Goal: Task Accomplishment & Management: Manage account settings

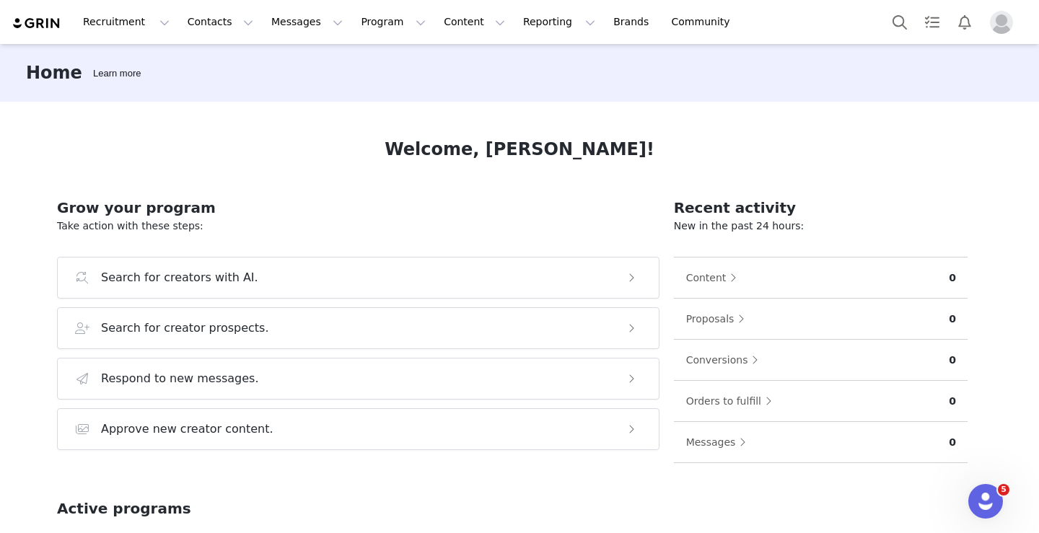
click at [1000, 20] on img "Profile" at bounding box center [1001, 22] width 23 height 23
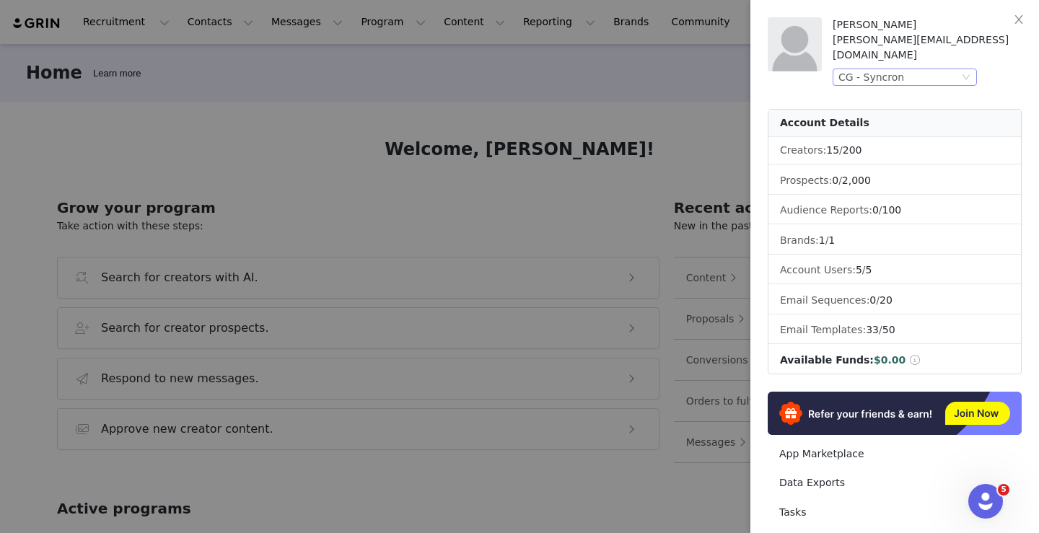
click at [895, 69] on div "CG - Syncron" at bounding box center [871, 77] width 66 height 16
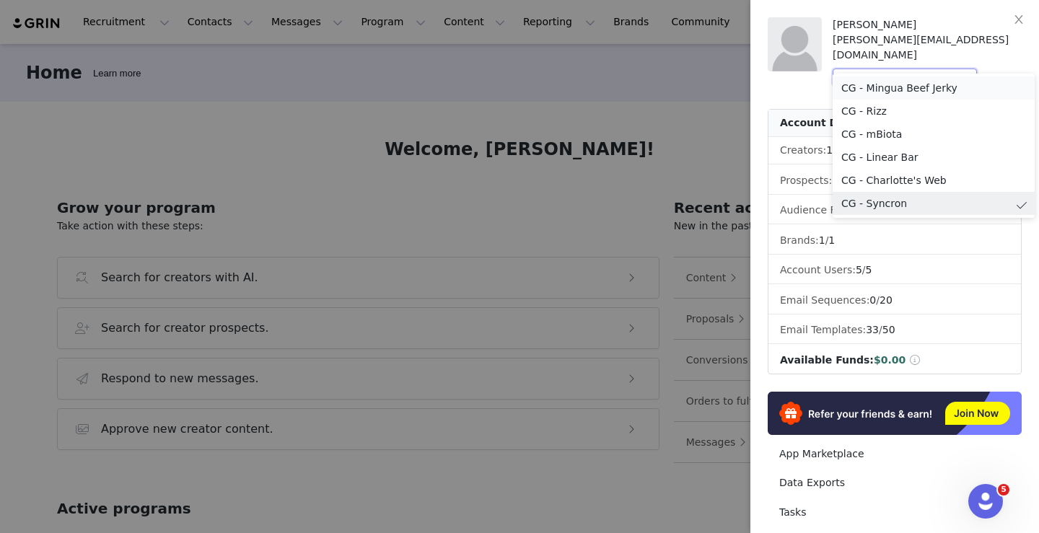
click at [869, 88] on li "CG - Mingua Beef Jerky" at bounding box center [934, 87] width 202 height 23
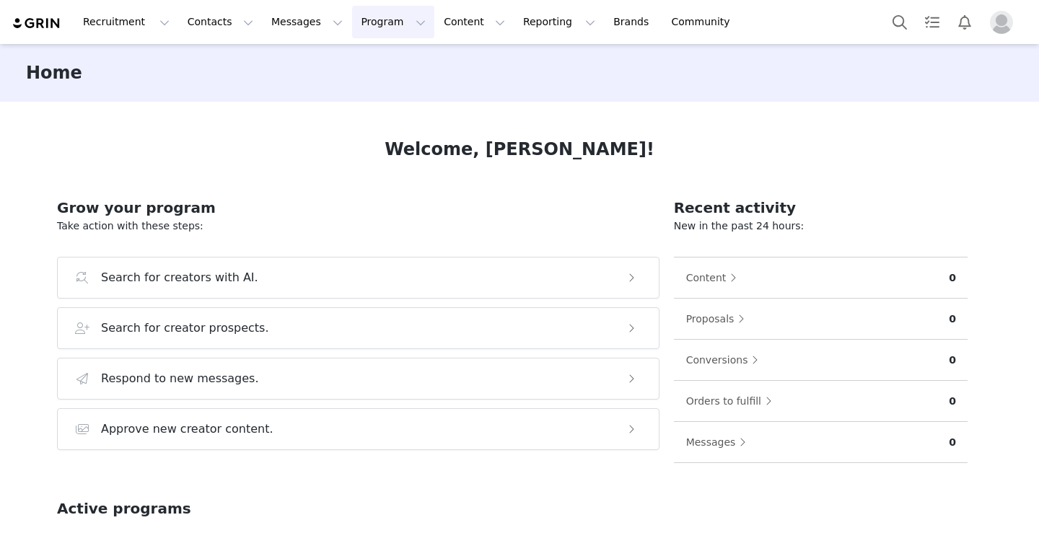
click at [360, 19] on button "Program Program" at bounding box center [393, 22] width 82 height 32
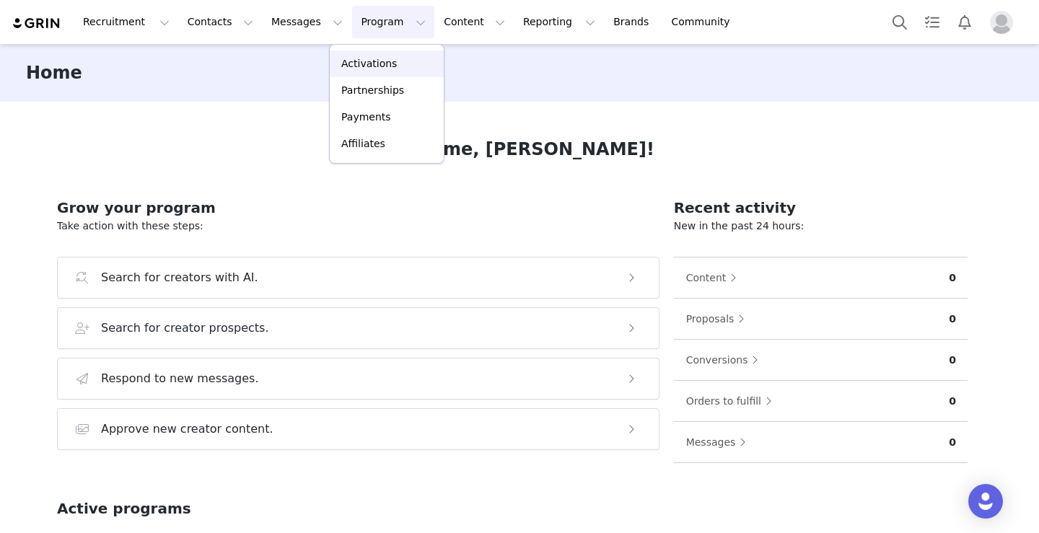
click at [374, 56] on p "Activations" at bounding box center [369, 63] width 56 height 15
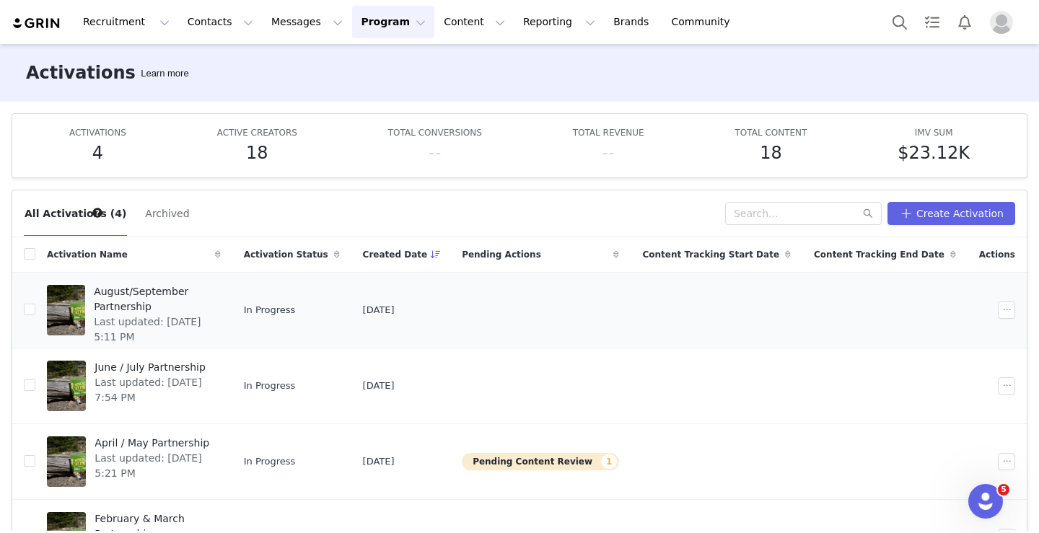
click at [163, 315] on span "Last updated: Sep 18, 2025 5:11 PM" at bounding box center [153, 330] width 118 height 30
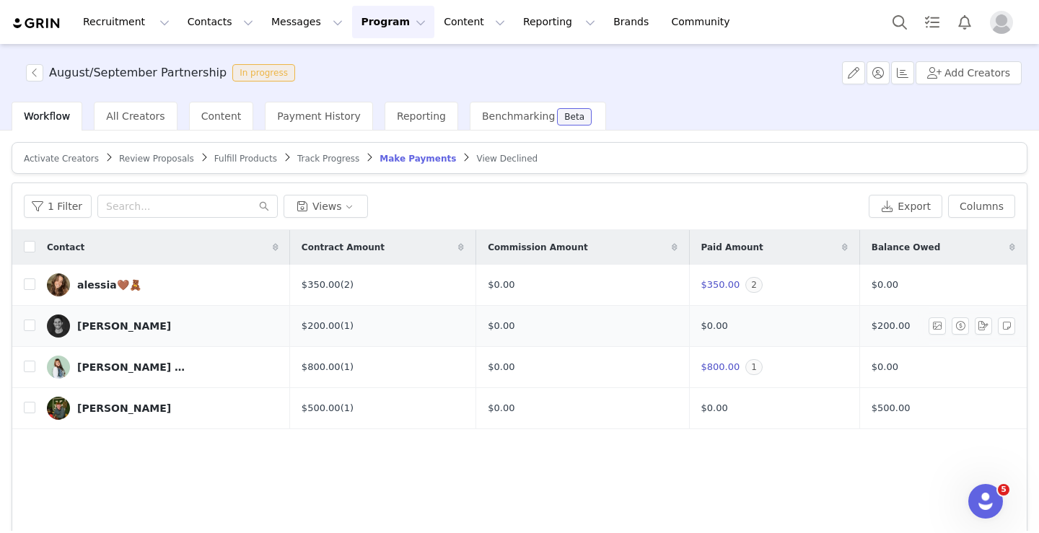
click at [646, 325] on div "$0.00" at bounding box center [582, 326] width 189 height 14
click at [959, 325] on button "button" at bounding box center [960, 325] width 17 height 17
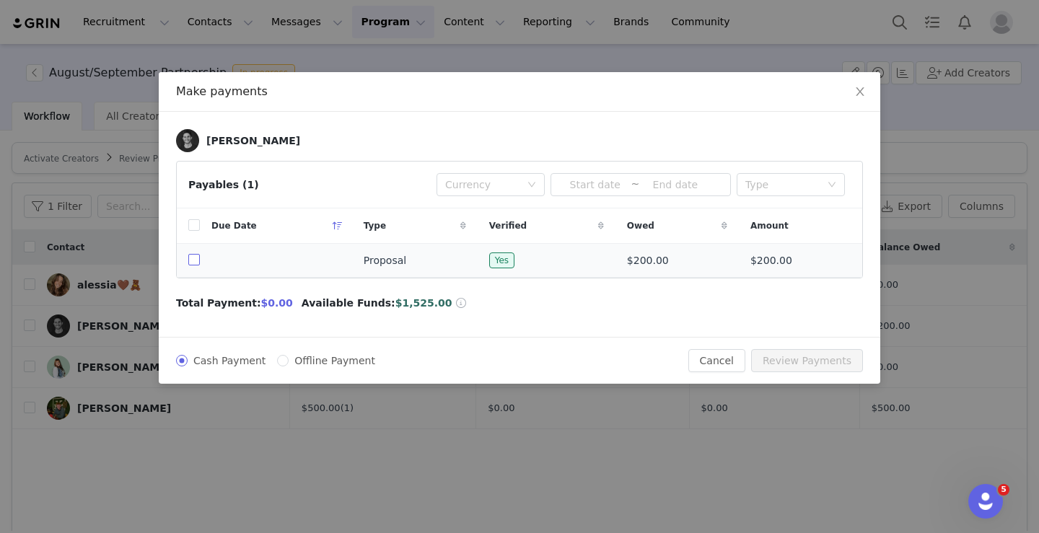
click at [197, 263] on input "checkbox" at bounding box center [194, 260] width 12 height 12
checkbox input "true"
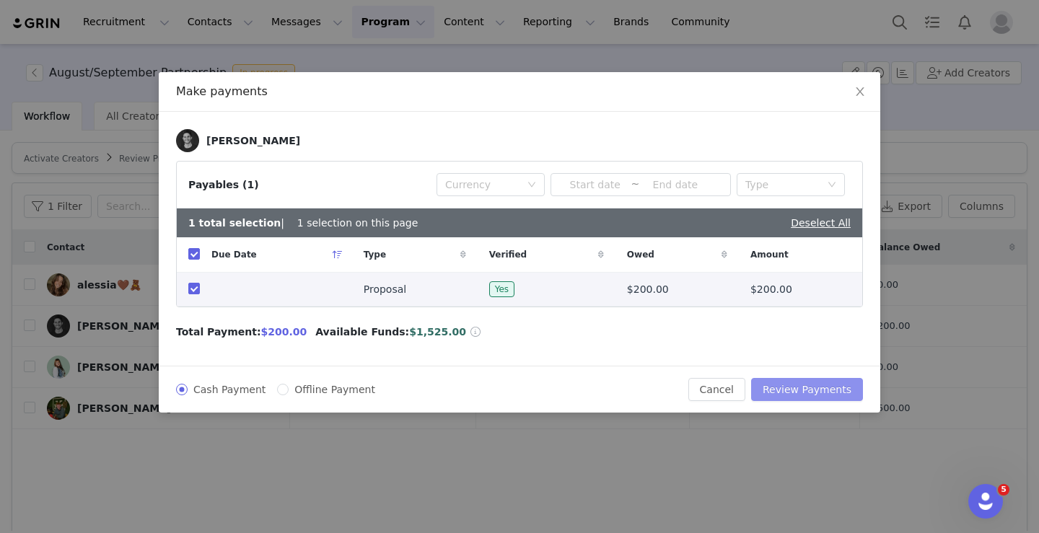
click at [817, 387] on button "Review Payments" at bounding box center [807, 389] width 112 height 23
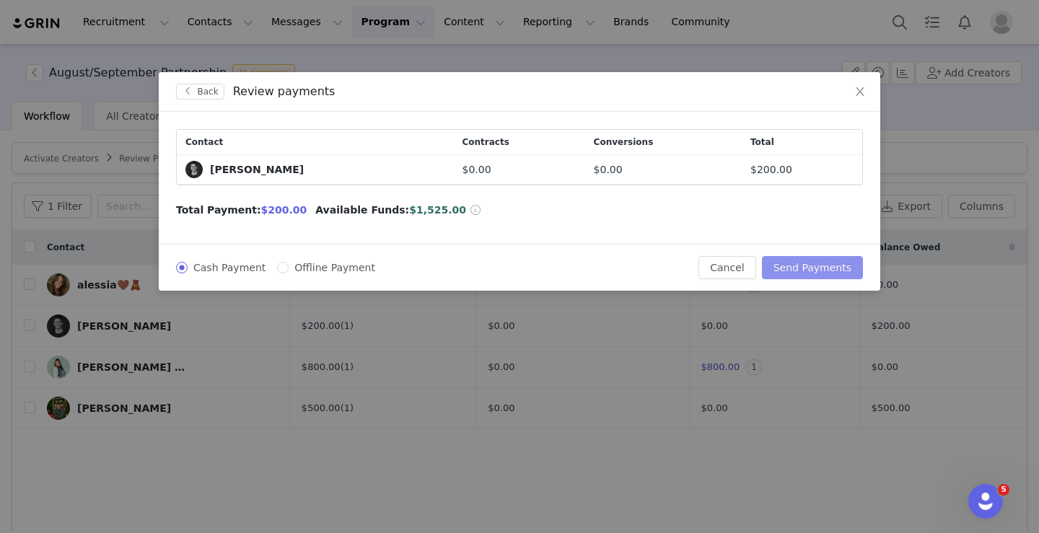
click at [806, 267] on button "Send Payments" at bounding box center [812, 267] width 101 height 23
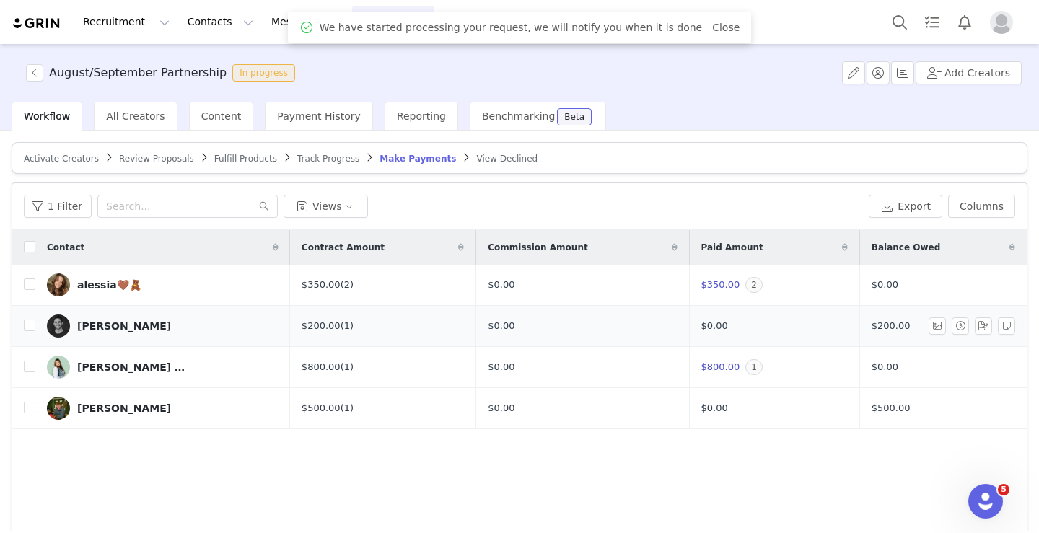
click at [215, 325] on link "Robert Dumont" at bounding box center [163, 326] width 232 height 23
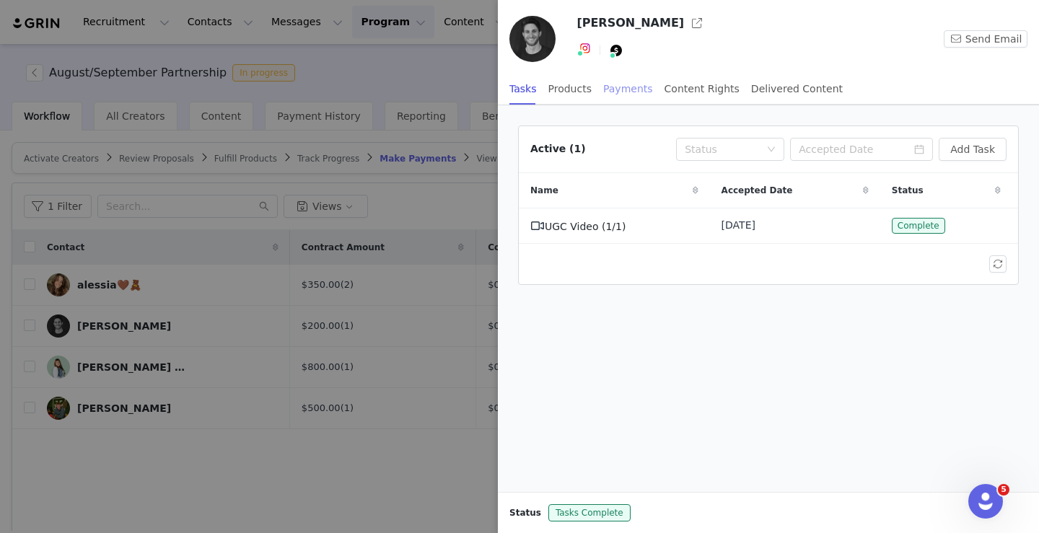
click at [626, 90] on div "Payments" at bounding box center [628, 89] width 50 height 32
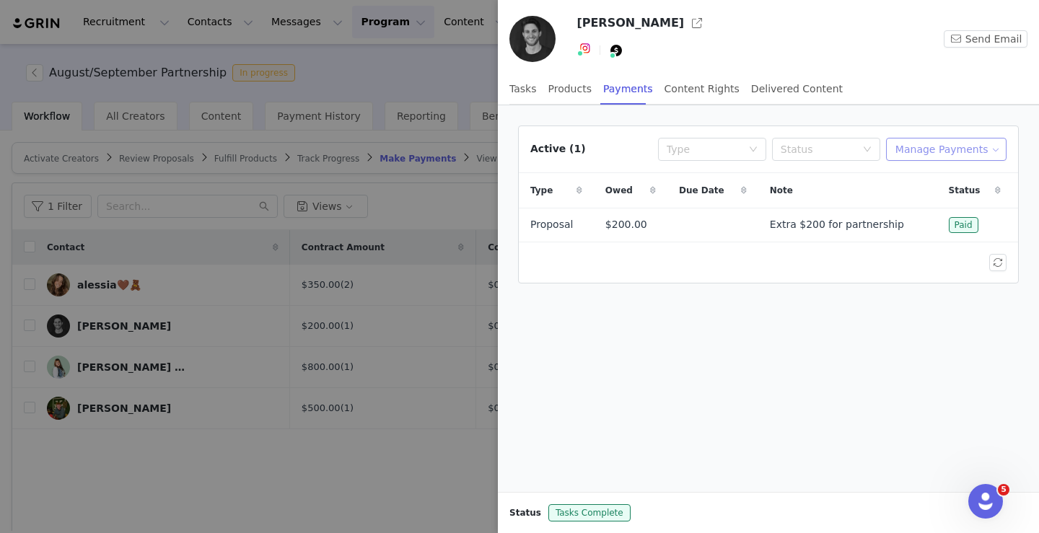
click at [929, 147] on button "Manage Payments" at bounding box center [946, 149] width 120 height 23
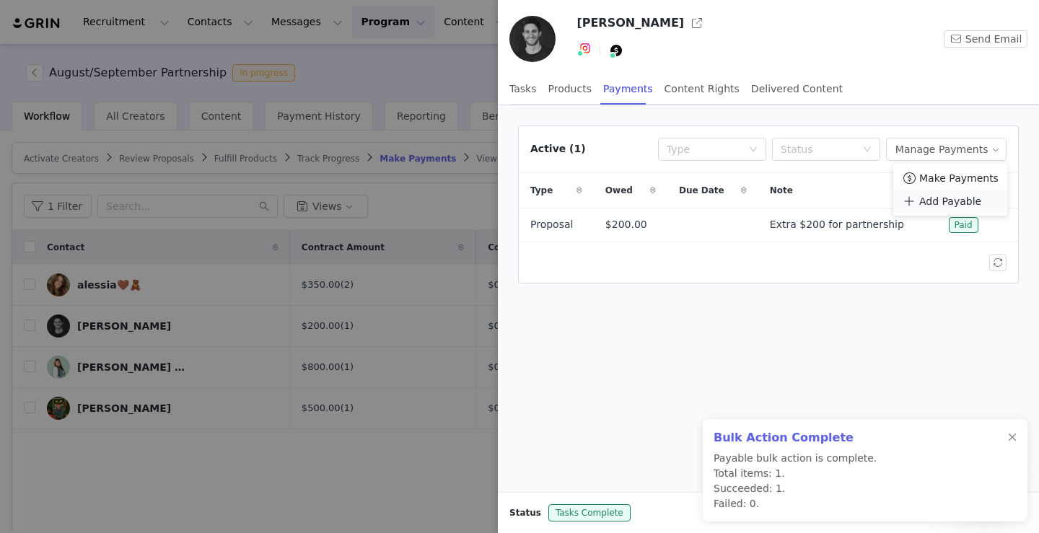
click at [944, 200] on span "Add Payable" at bounding box center [950, 201] width 62 height 16
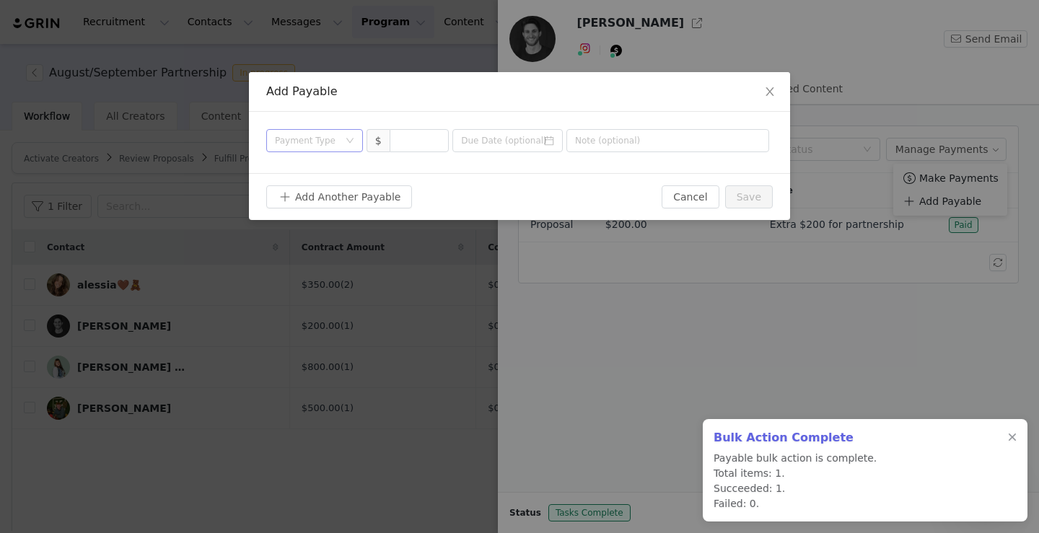
click at [345, 135] on div "Payment Type" at bounding box center [314, 140] width 97 height 23
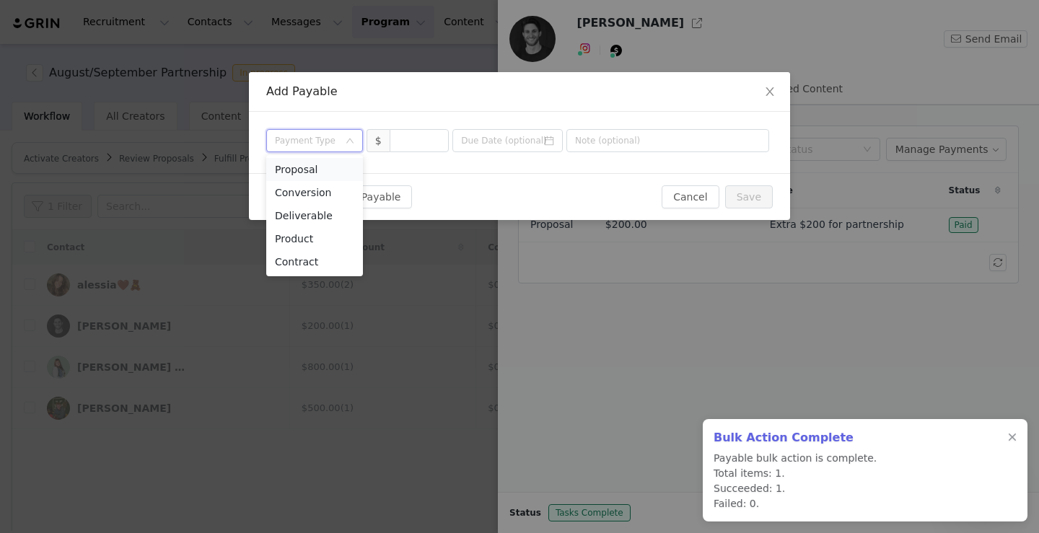
click at [330, 170] on li "Proposal" at bounding box center [314, 169] width 97 height 23
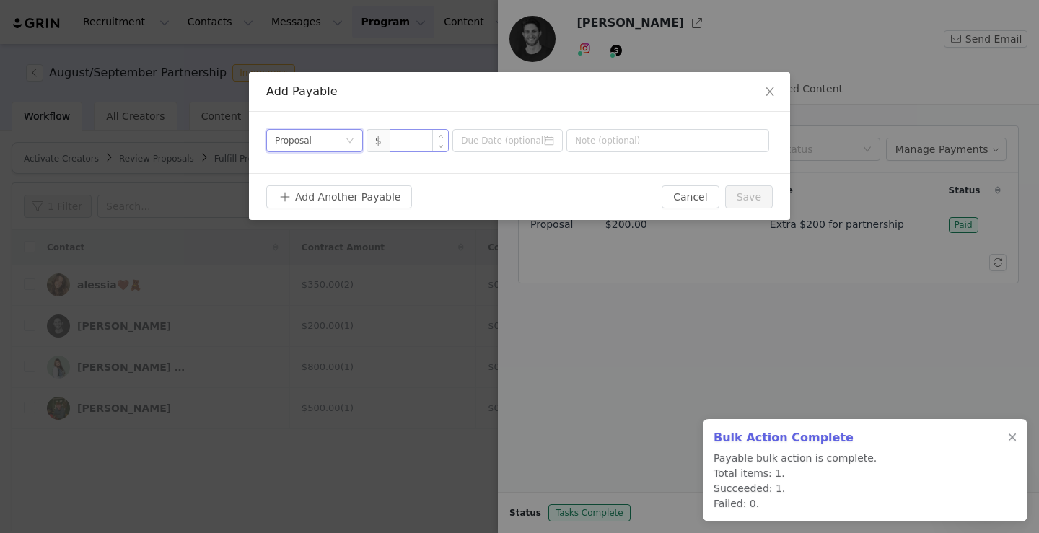
click at [424, 146] on input at bounding box center [419, 141] width 58 height 22
type input "200"
click at [624, 144] on input "text" at bounding box center [667, 140] width 203 height 23
type input "Extra $200"
click at [746, 196] on button "Save" at bounding box center [749, 196] width 48 height 23
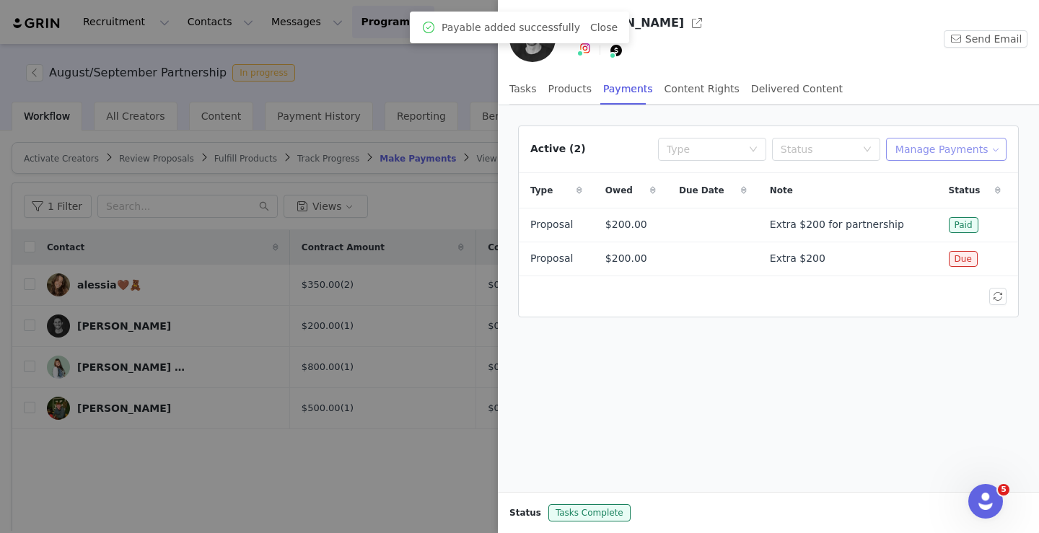
click at [913, 144] on button "Manage Payments" at bounding box center [946, 149] width 120 height 23
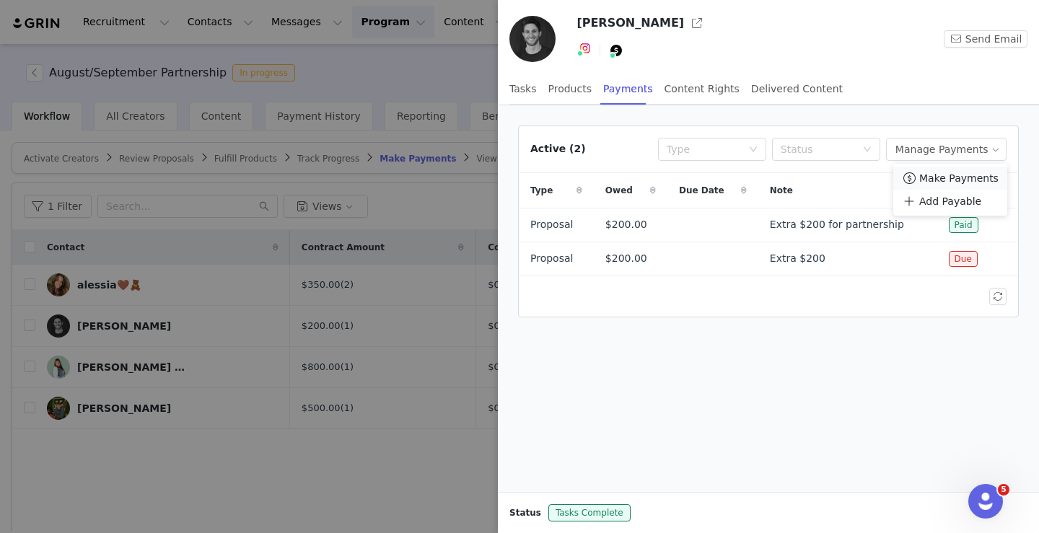
click at [929, 172] on span "Make Payments" at bounding box center [958, 178] width 79 height 16
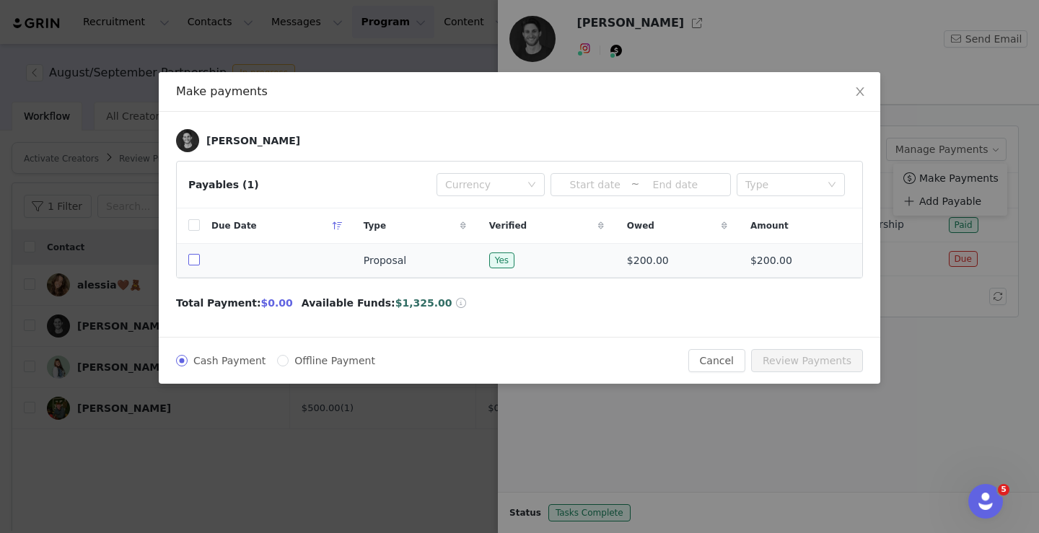
click at [195, 260] on input "checkbox" at bounding box center [194, 260] width 12 height 12
checkbox input "true"
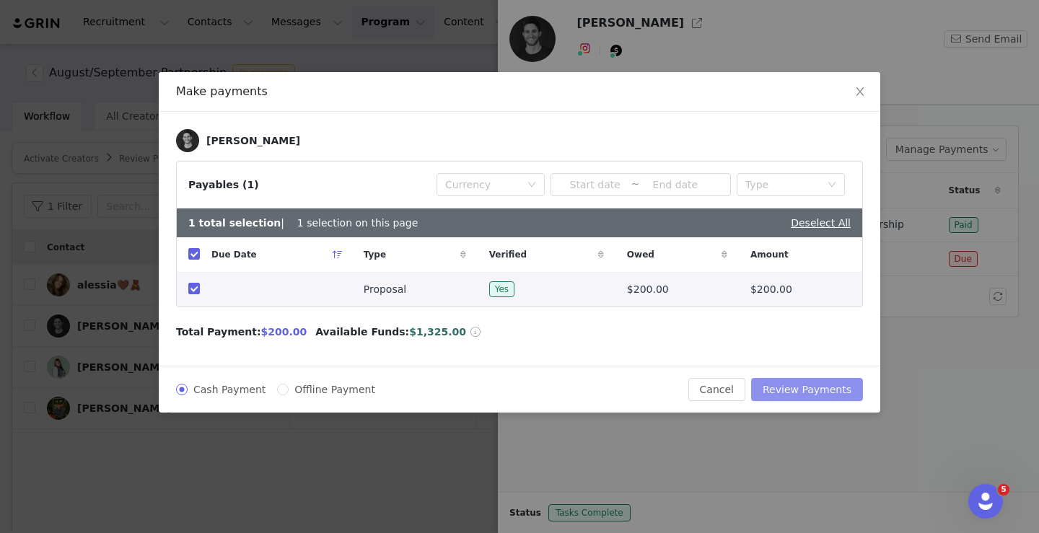
click at [817, 387] on button "Review Payments" at bounding box center [807, 389] width 112 height 23
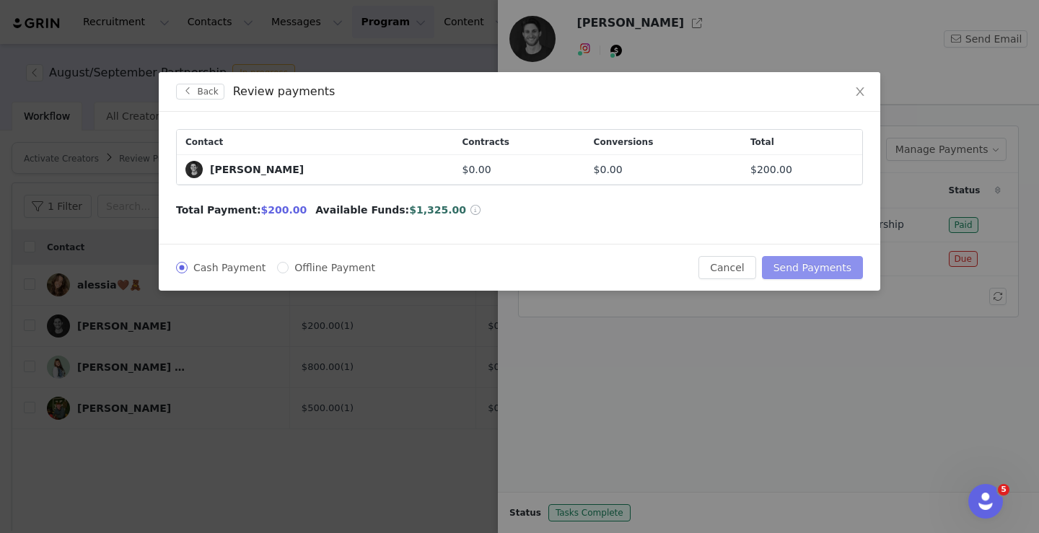
click at [802, 270] on button "Send Payments" at bounding box center [812, 267] width 101 height 23
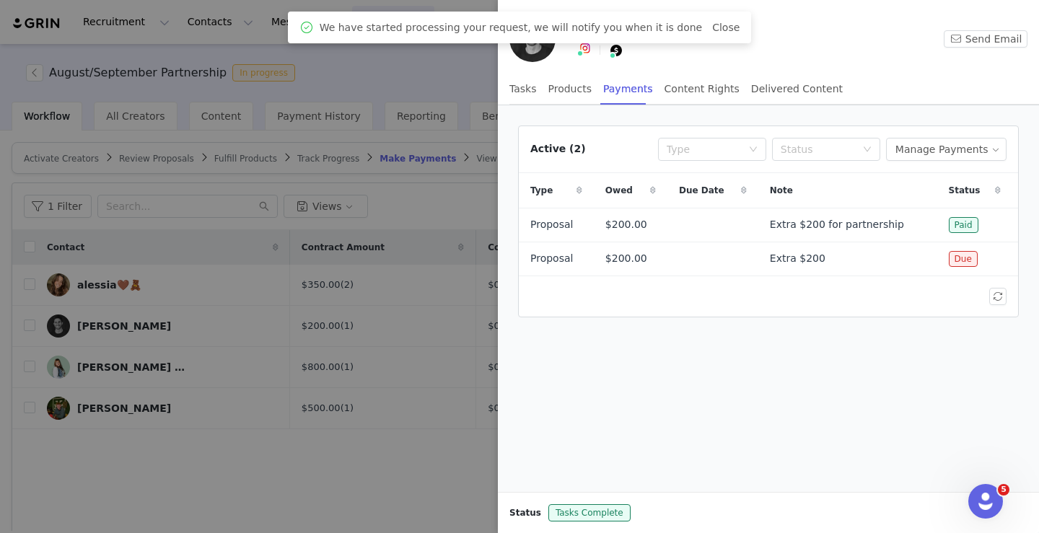
click at [418, 336] on div at bounding box center [519, 266] width 1039 height 533
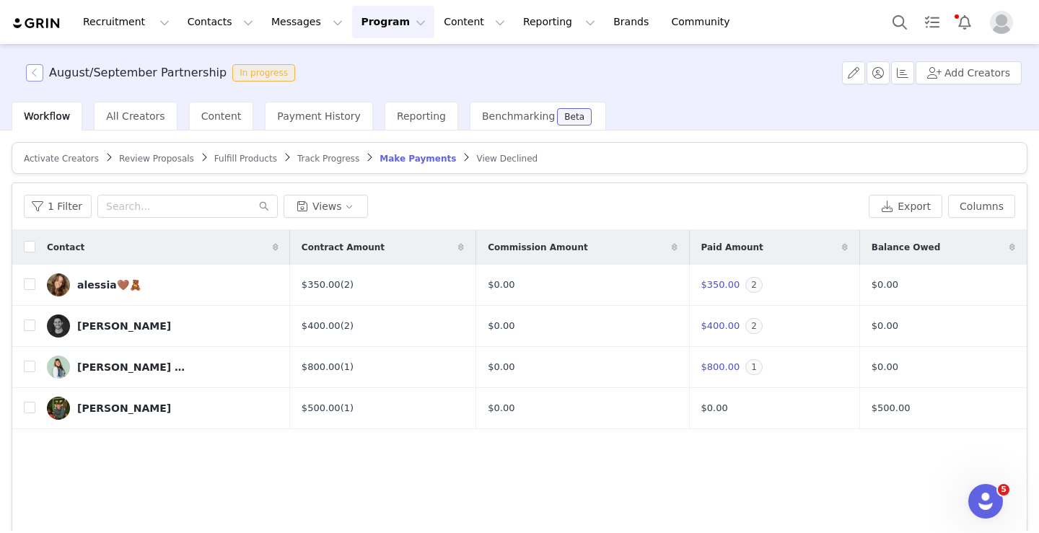
click at [30, 72] on button "button" at bounding box center [34, 72] width 17 height 17
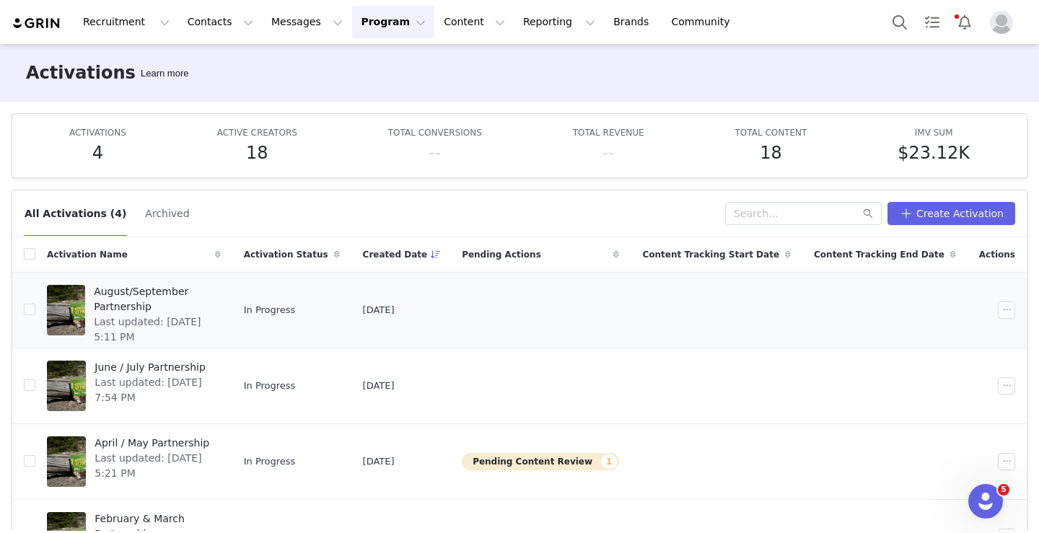
click at [175, 315] on span "Last updated: Sep 18, 2025 5:11 PM" at bounding box center [153, 330] width 118 height 30
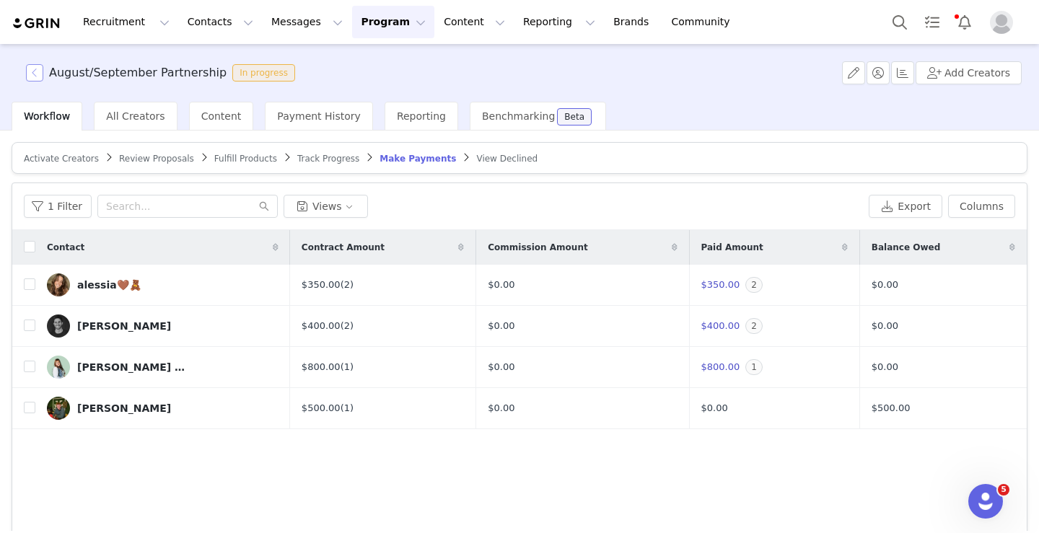
click at [32, 66] on button "button" at bounding box center [34, 72] width 17 height 17
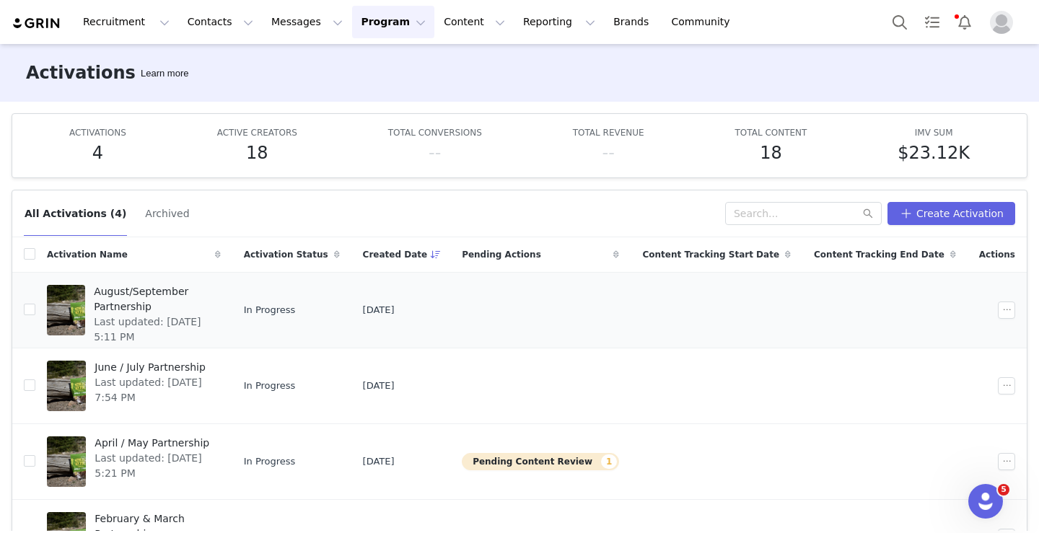
click at [631, 317] on td at bounding box center [540, 310] width 180 height 76
click at [1004, 312] on button "button" at bounding box center [1006, 310] width 17 height 17
click at [921, 352] on span "Duplicate" at bounding box center [930, 359] width 48 height 16
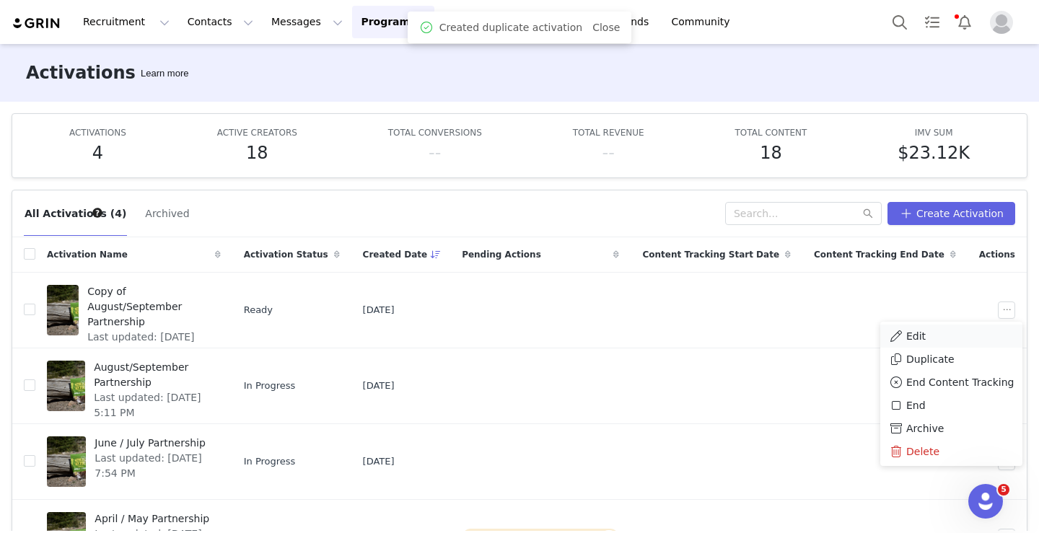
click at [912, 336] on span "Edit" at bounding box center [915, 336] width 19 height 16
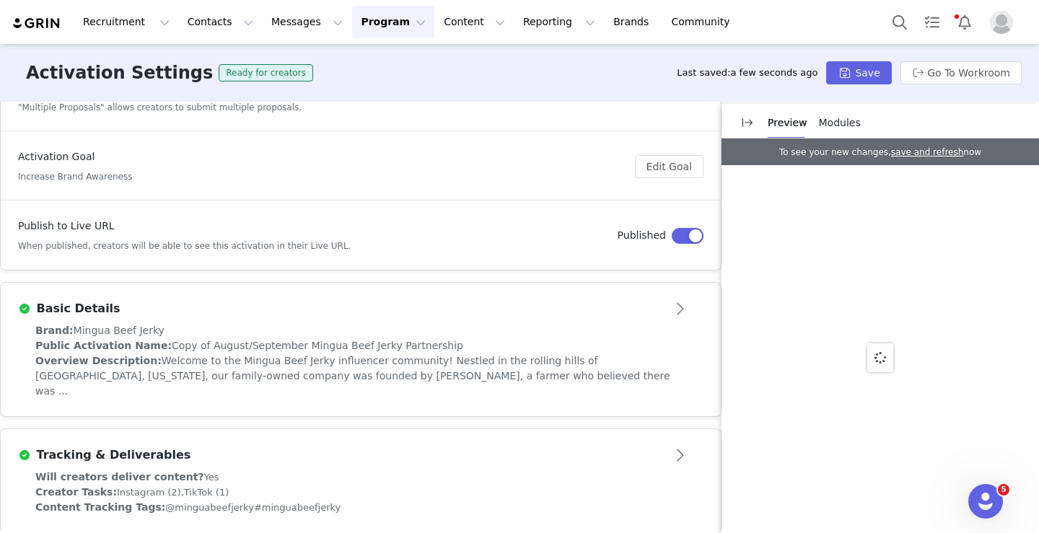
scroll to position [147, 0]
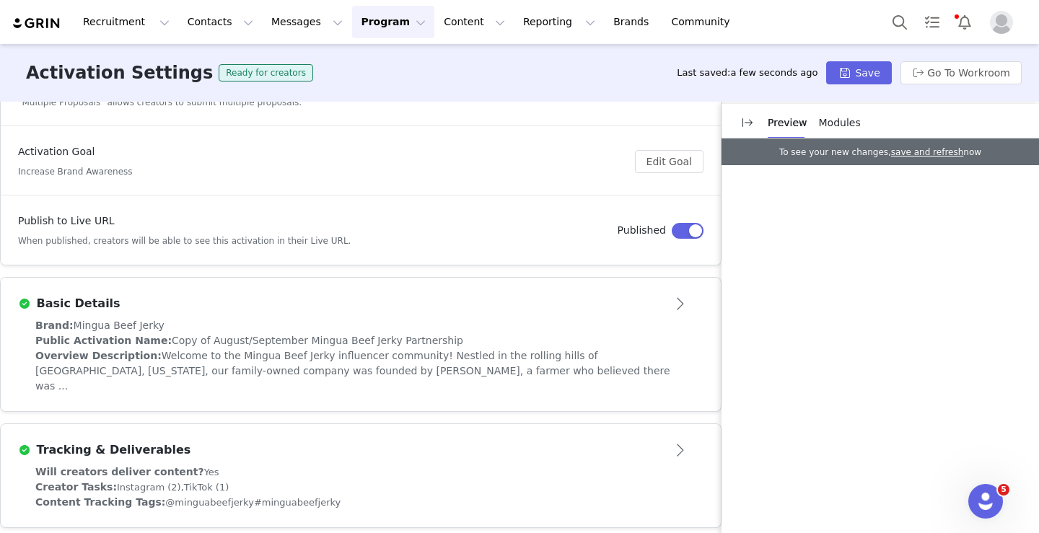
click at [620, 312] on div "Basic Details" at bounding box center [360, 303] width 685 height 23
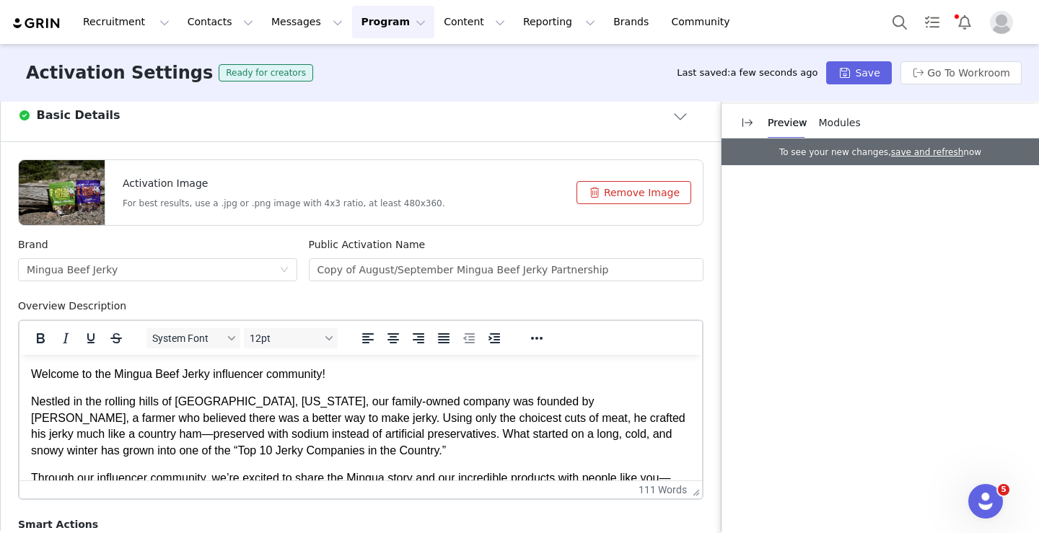
scroll to position [338, 0]
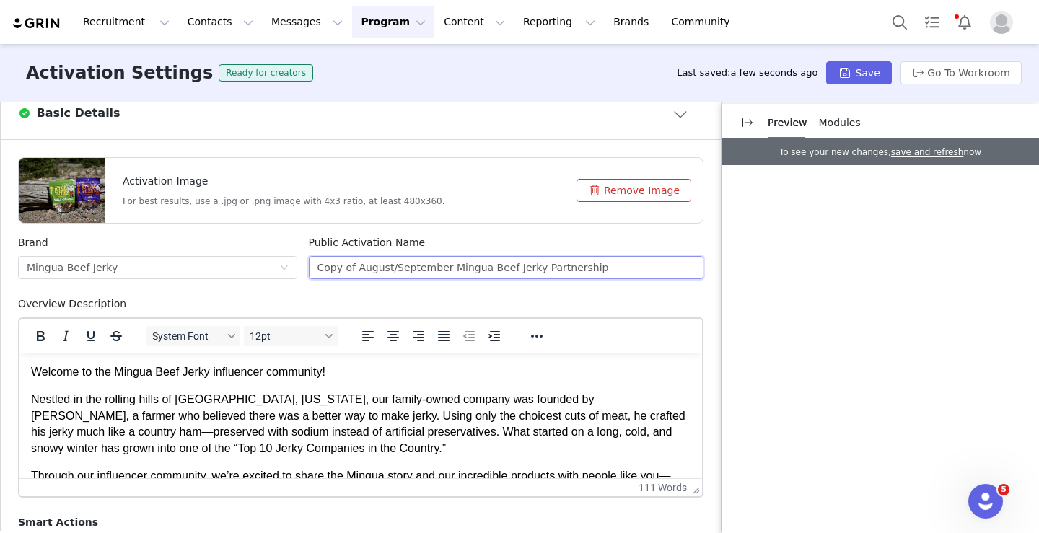
click at [409, 275] on input "Copy of August/September Mingua Beef Jerky Partnership" at bounding box center [506, 267] width 395 height 23
drag, startPoint x: 443, startPoint y: 268, endPoint x: 310, endPoint y: 267, distance: 132.8
click at [310, 267] on input "Copy of August/September Mingua Beef Jerky Partnership" at bounding box center [506, 267] width 395 height 23
type input "October/November Mingua Beef Jerky Partnership"
click at [483, 302] on div "Overview Description" at bounding box center [360, 307] width 685 height 21
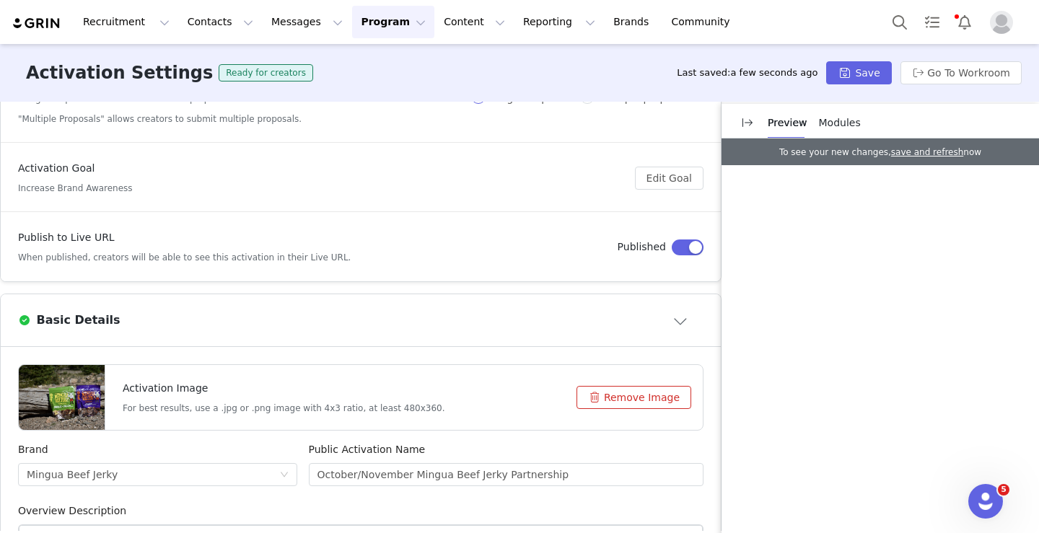
scroll to position [146, 0]
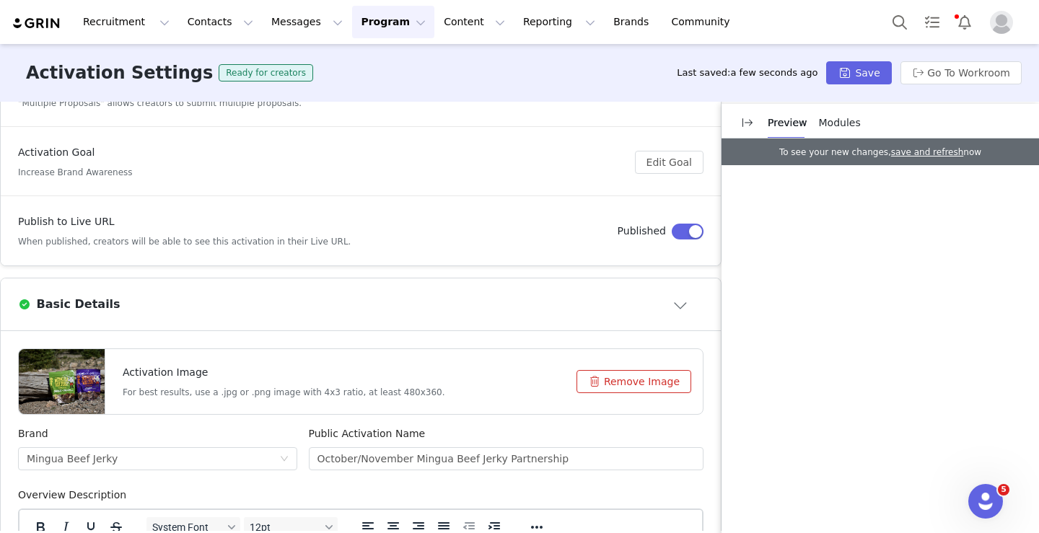
click at [639, 382] on button "Remove Image" at bounding box center [633, 381] width 115 height 23
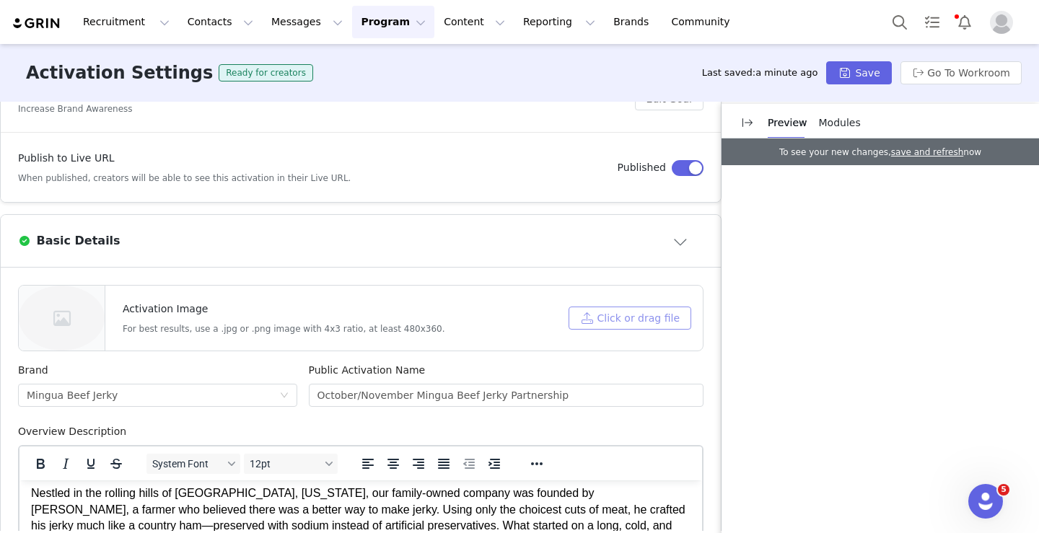
scroll to position [211, 0]
click at [621, 324] on button "Click or drag file" at bounding box center [630, 317] width 123 height 23
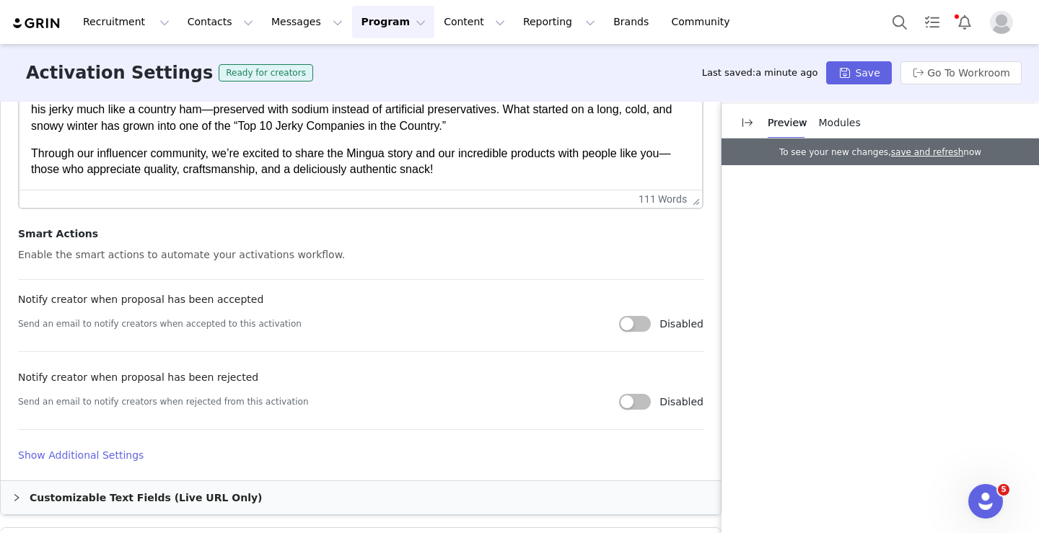
scroll to position [707, 0]
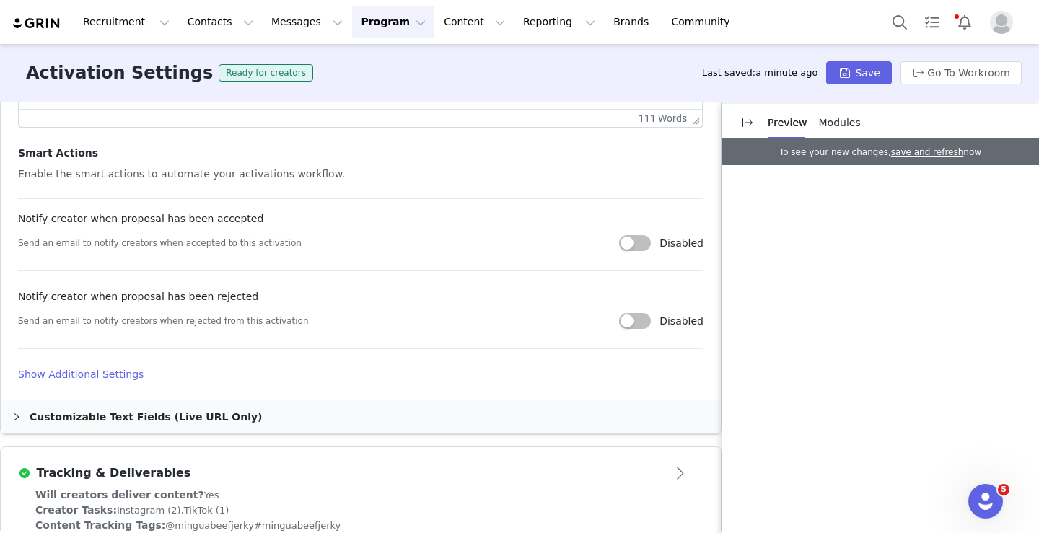
click at [89, 369] on h4 "Show Additional Settings" at bounding box center [360, 374] width 685 height 15
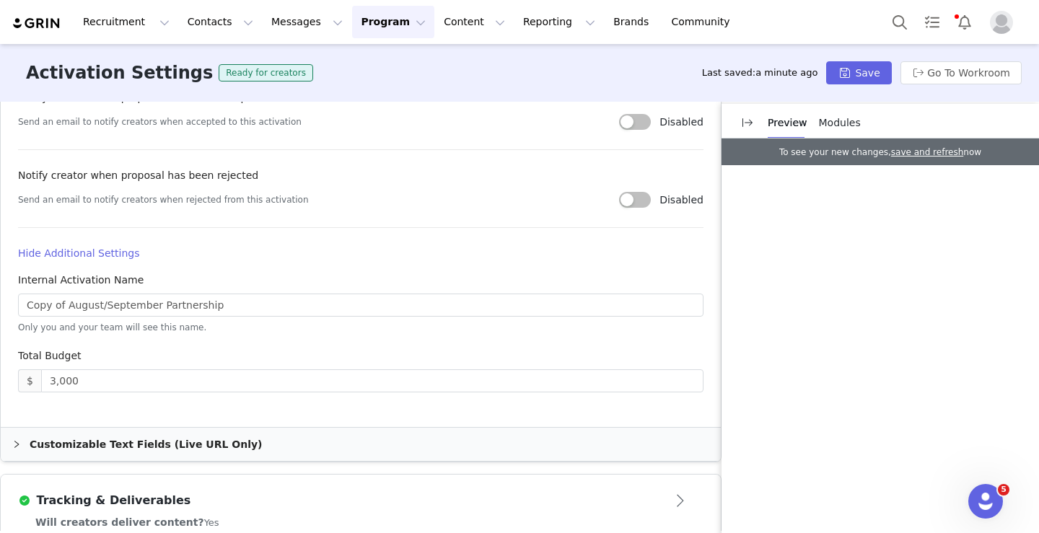
scroll to position [830, 0]
drag, startPoint x: 152, startPoint y: 307, endPoint x: 19, endPoint y: 301, distance: 133.6
click at [19, 301] on input "Copy of August/September Partnership" at bounding box center [360, 303] width 685 height 23
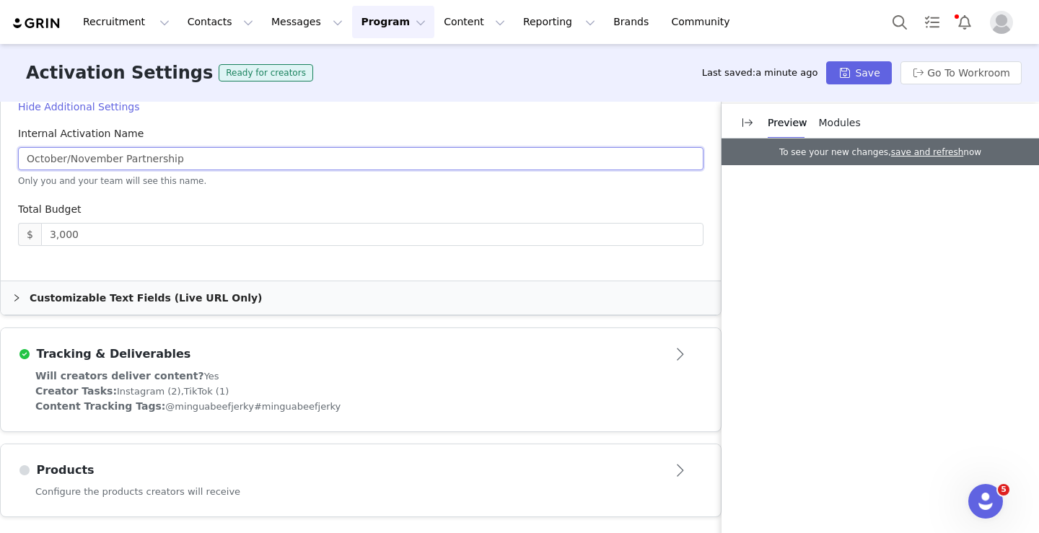
scroll to position [0, 0]
type input "October/November Partnership"
click at [438, 476] on div "Products" at bounding box center [337, 470] width 638 height 17
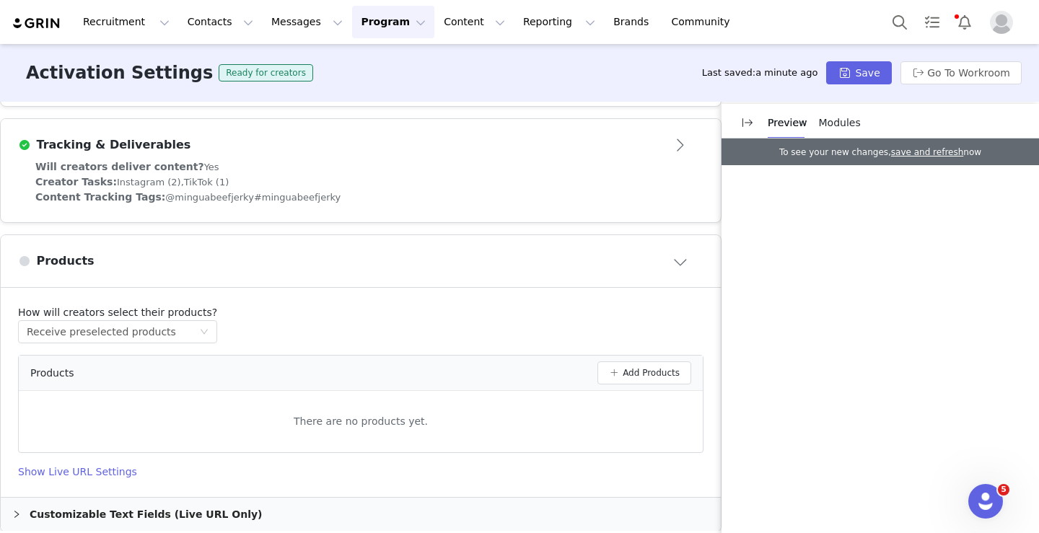
click at [365, 305] on div "How will creators select their products? Select method Receive preselected prod…" at bounding box center [360, 324] width 685 height 38
click at [123, 321] on div "Receive preselected products" at bounding box center [101, 332] width 149 height 22
click at [323, 288] on article "How will creators select their products? Select method Receive preselected prod…" at bounding box center [361, 392] width 720 height 209
click at [622, 361] on button "Add Products" at bounding box center [644, 372] width 94 height 23
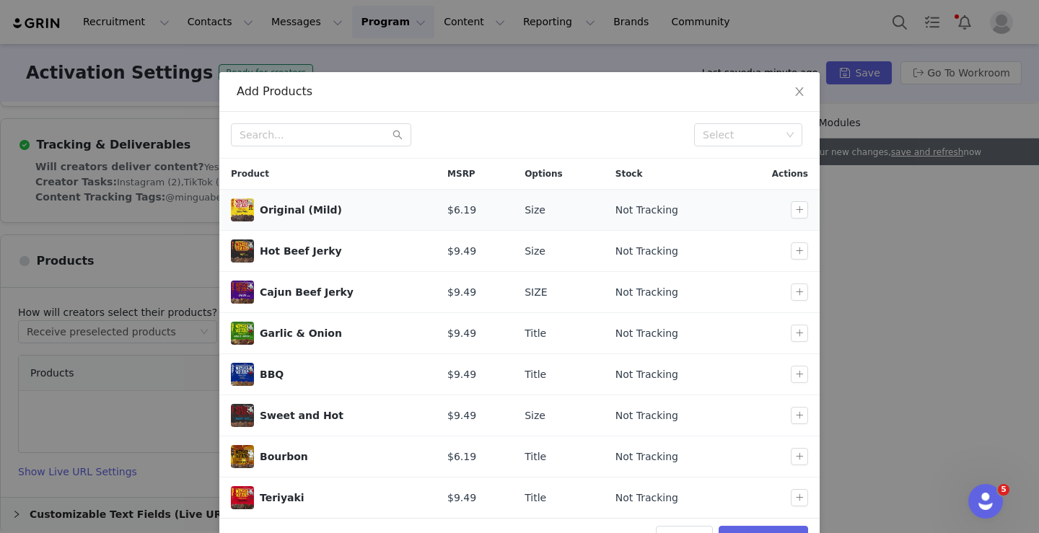
click at [812, 209] on div at bounding box center [802, 209] width 23 height 17
click at [802, 216] on button "button" at bounding box center [799, 209] width 17 height 17
click at [802, 244] on button "button" at bounding box center [799, 250] width 17 height 17
click at [799, 294] on button "button" at bounding box center [799, 292] width 17 height 17
click at [799, 323] on td at bounding box center [776, 333] width 88 height 41
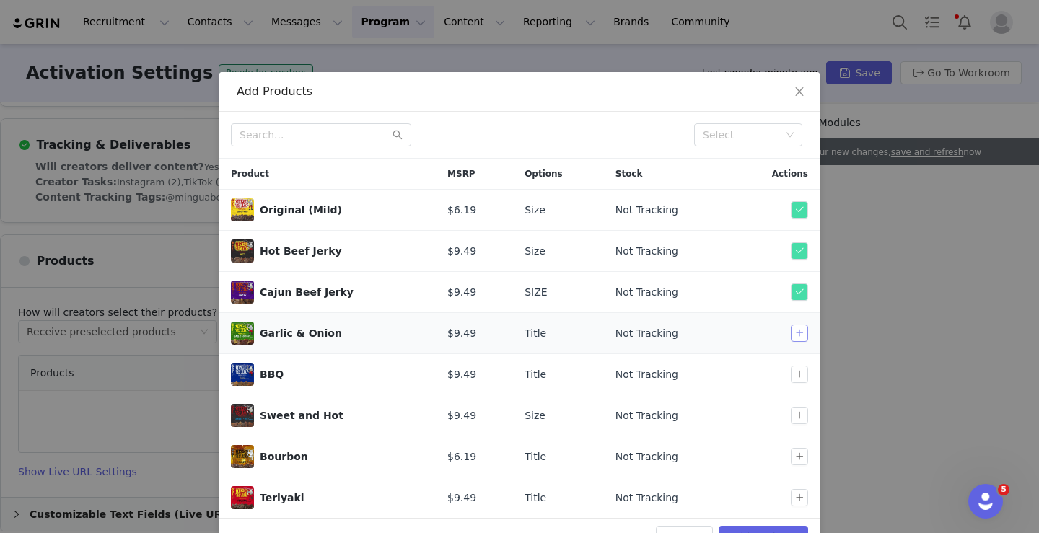
click at [799, 337] on button "button" at bounding box center [799, 333] width 17 height 17
click at [795, 384] on td at bounding box center [776, 374] width 88 height 41
click at [798, 372] on button "button" at bounding box center [799, 373] width 17 height 17
click at [798, 413] on button "button" at bounding box center [799, 414] width 17 height 17
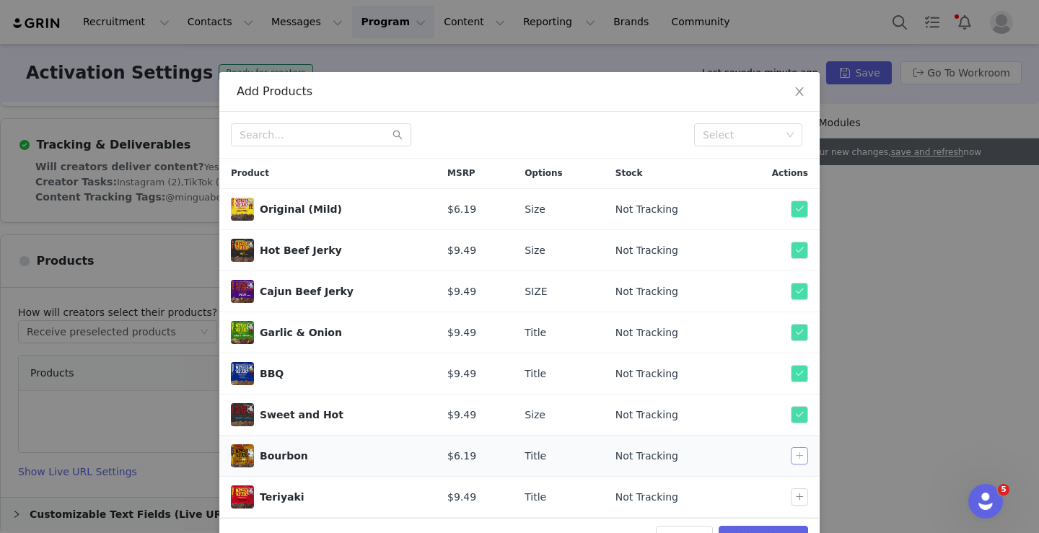
click at [798, 456] on button "button" at bounding box center [799, 455] width 17 height 17
click at [798, 497] on button "button" at bounding box center [799, 496] width 17 height 17
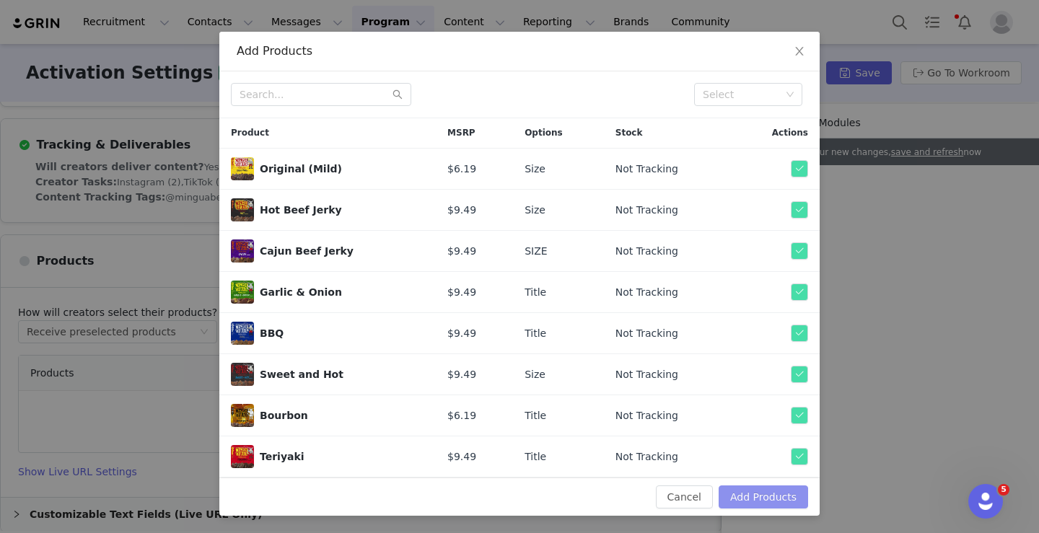
click at [753, 499] on button "Add Products" at bounding box center [763, 497] width 89 height 23
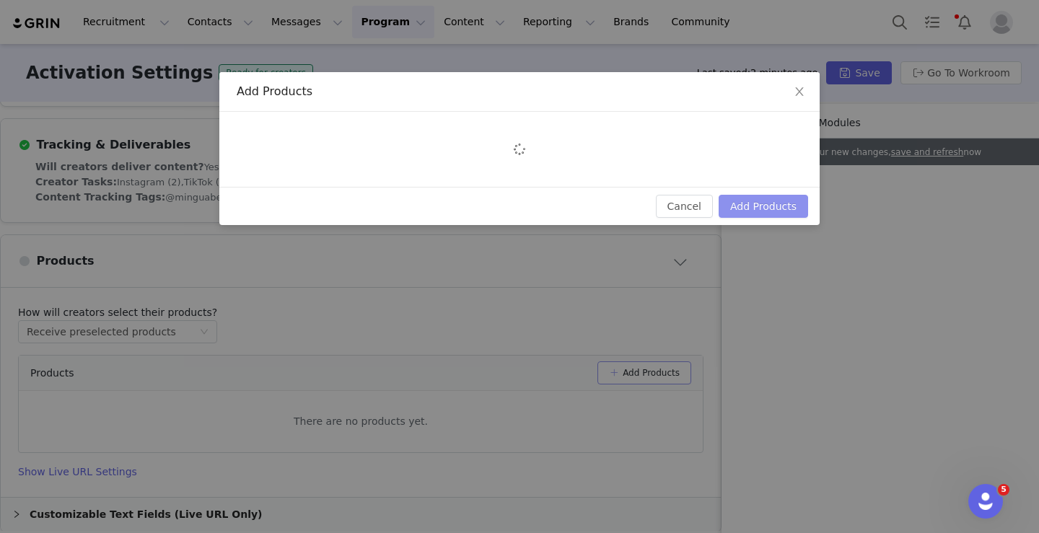
scroll to position [0, 0]
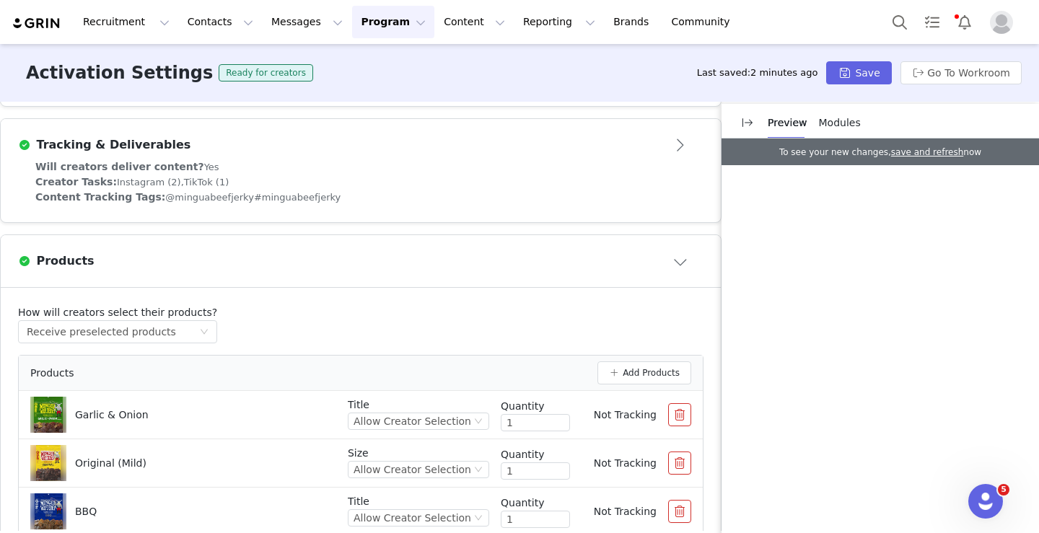
click at [456, 235] on article "Products" at bounding box center [361, 261] width 720 height 52
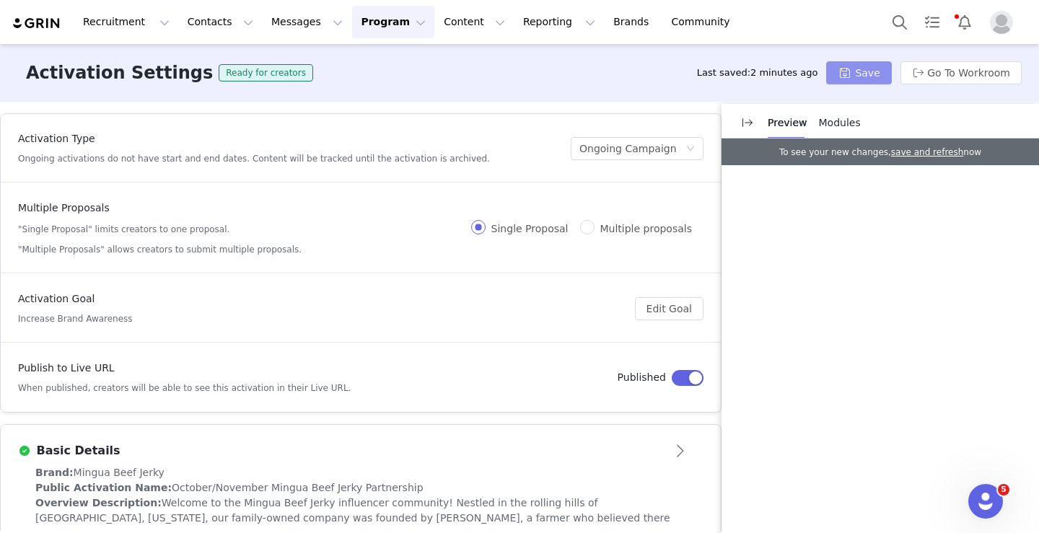
click at [855, 71] on button "Save" at bounding box center [858, 72] width 65 height 23
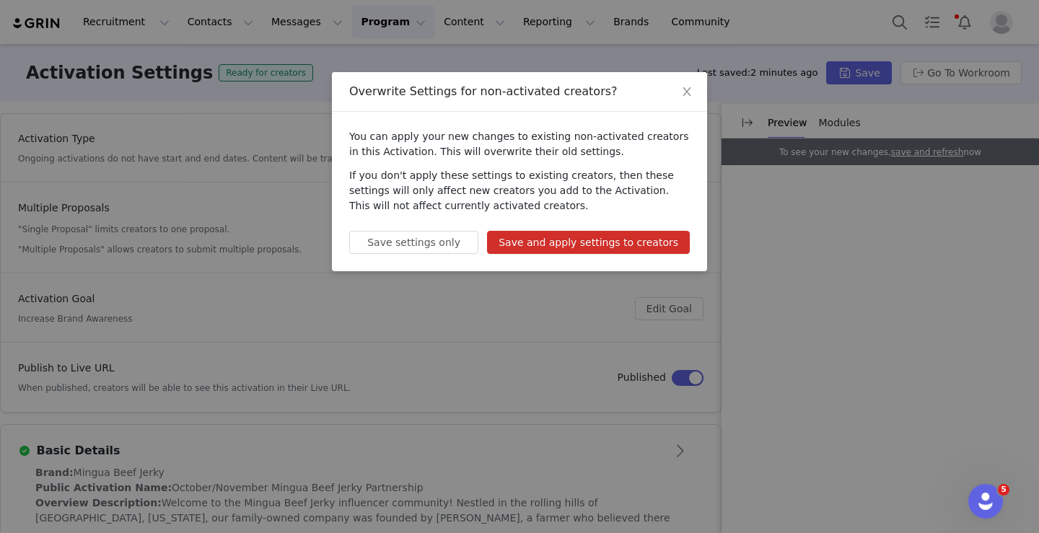
click at [558, 247] on button "Save and apply settings to creators" at bounding box center [588, 242] width 203 height 23
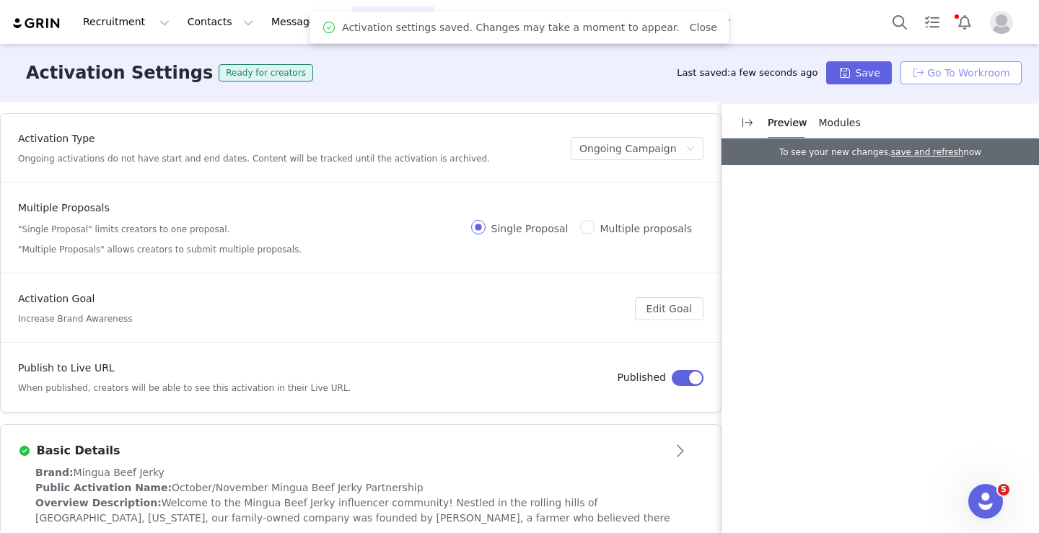
click at [933, 79] on button "Go To Workroom" at bounding box center [960, 72] width 121 height 23
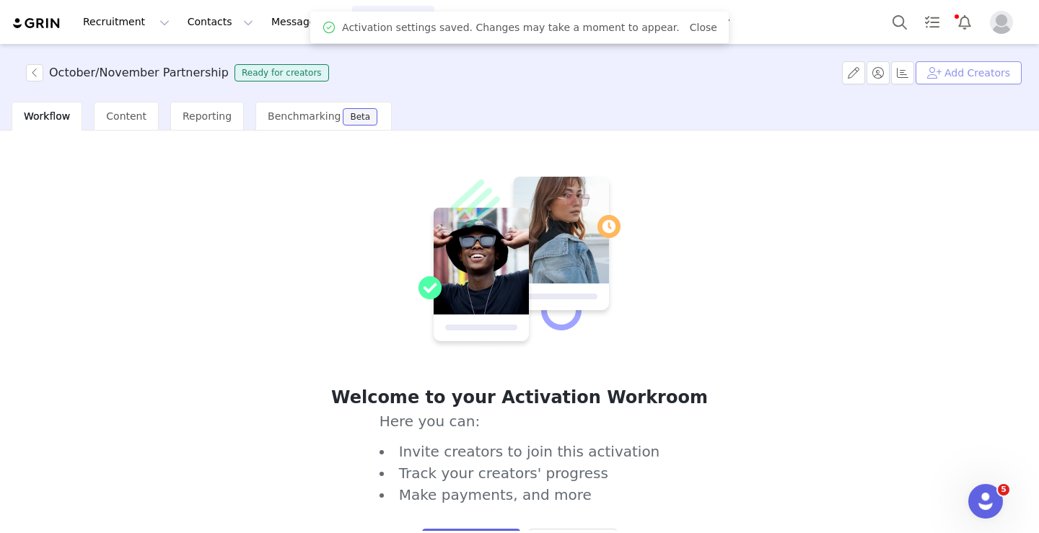
click at [951, 76] on button "Add Creators" at bounding box center [969, 72] width 106 height 23
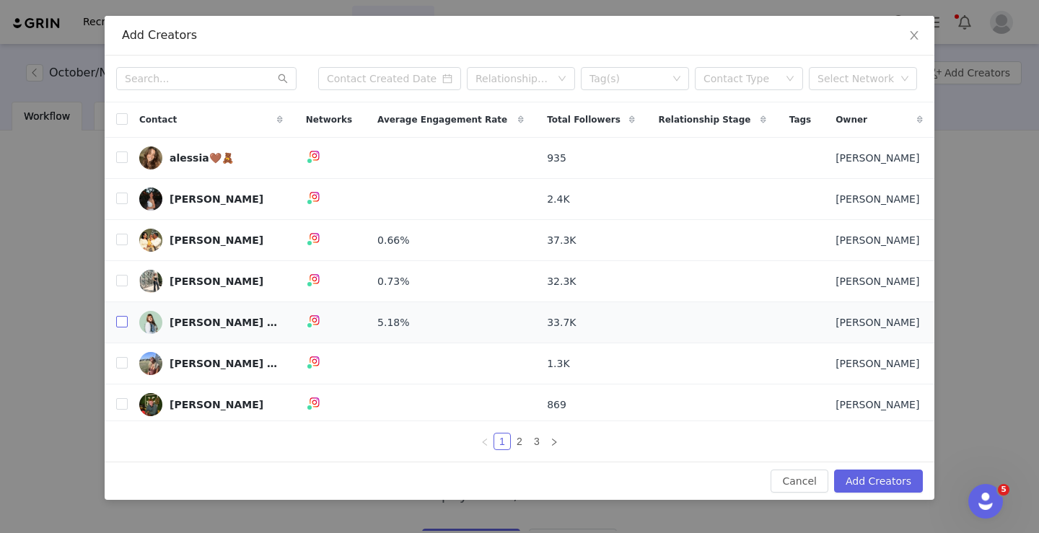
click at [123, 326] on input "checkbox" at bounding box center [122, 322] width 12 height 12
checkbox input "true"
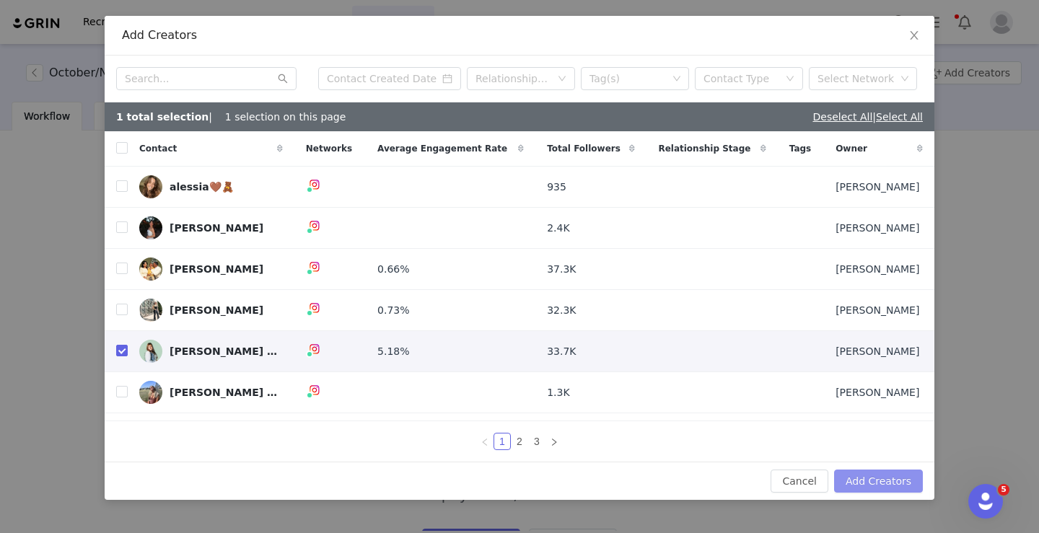
click at [885, 481] on button "Add Creators" at bounding box center [878, 481] width 89 height 23
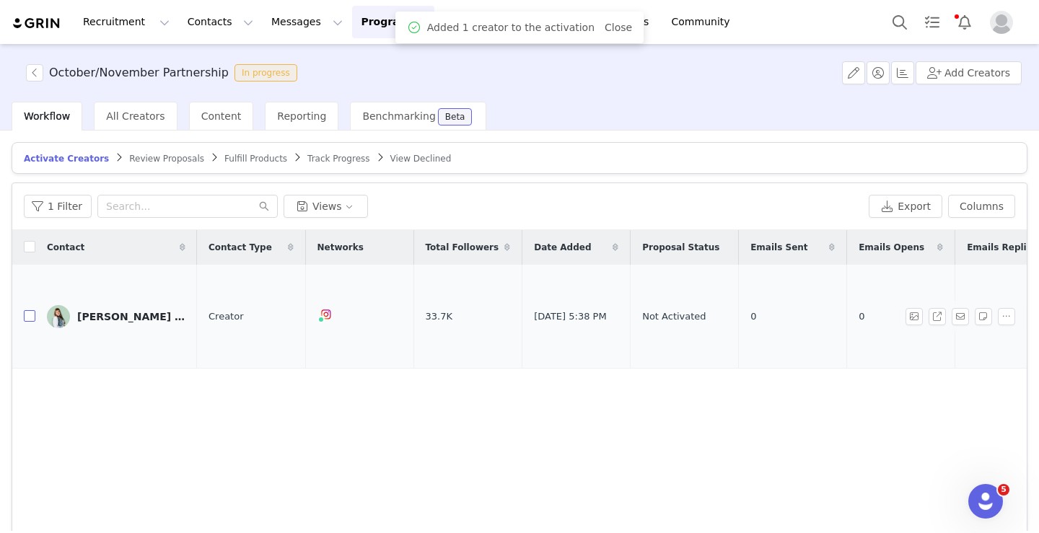
click at [30, 312] on input "checkbox" at bounding box center [30, 316] width 12 height 12
checkbox input "true"
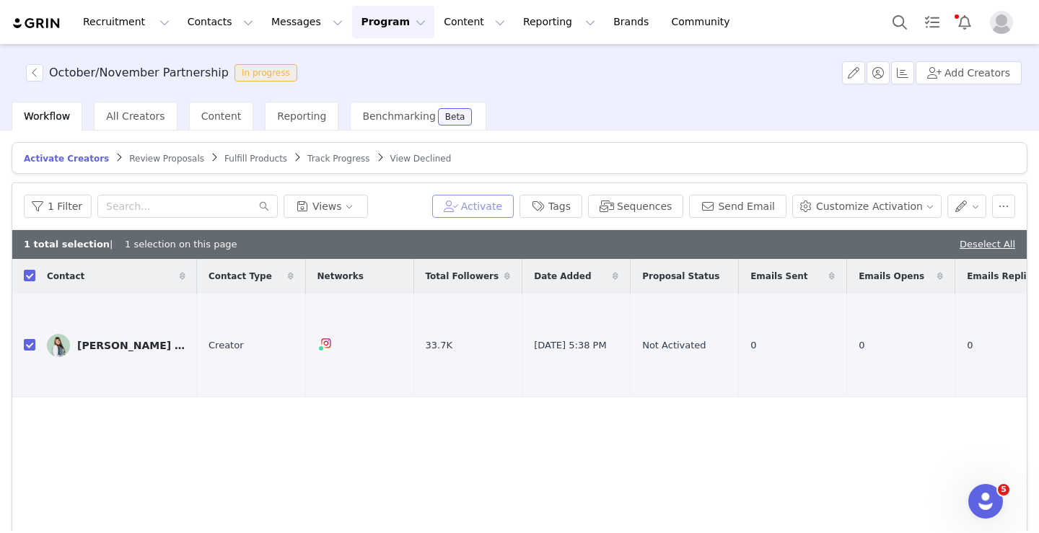
click at [494, 205] on button "Activate" at bounding box center [473, 206] width 82 height 23
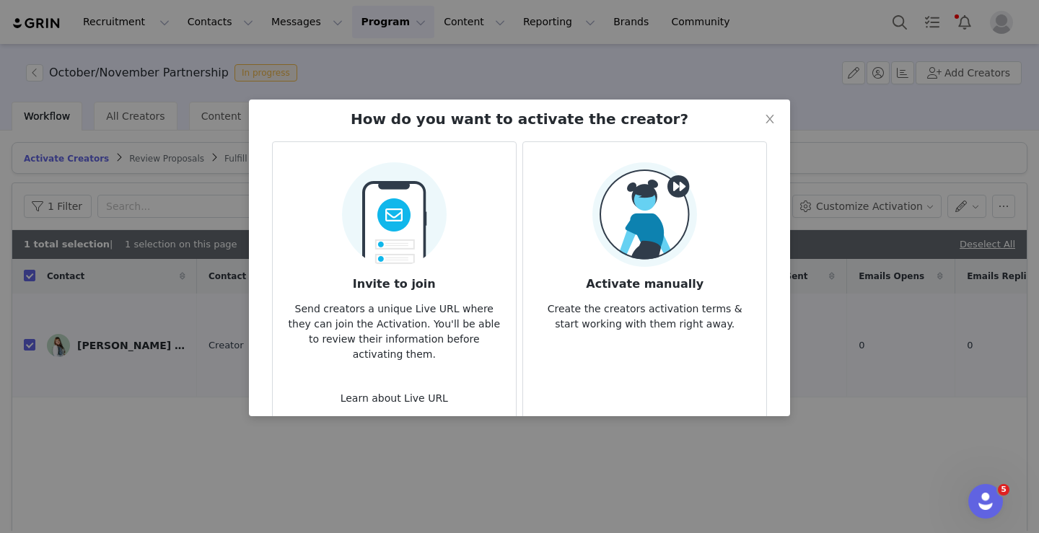
click at [605, 240] on img at bounding box center [644, 214] width 105 height 105
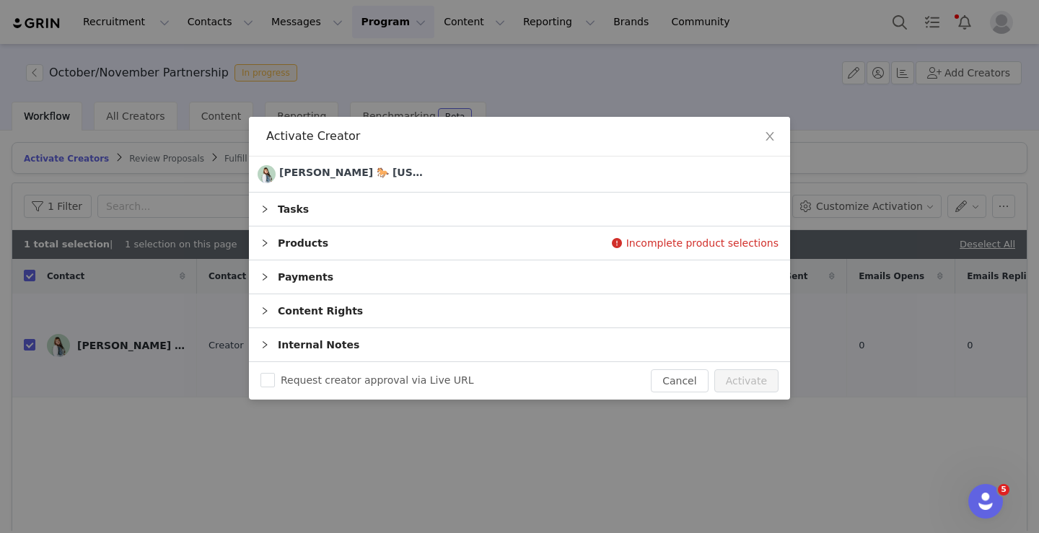
click at [349, 209] on div "Tasks" at bounding box center [519, 209] width 541 height 33
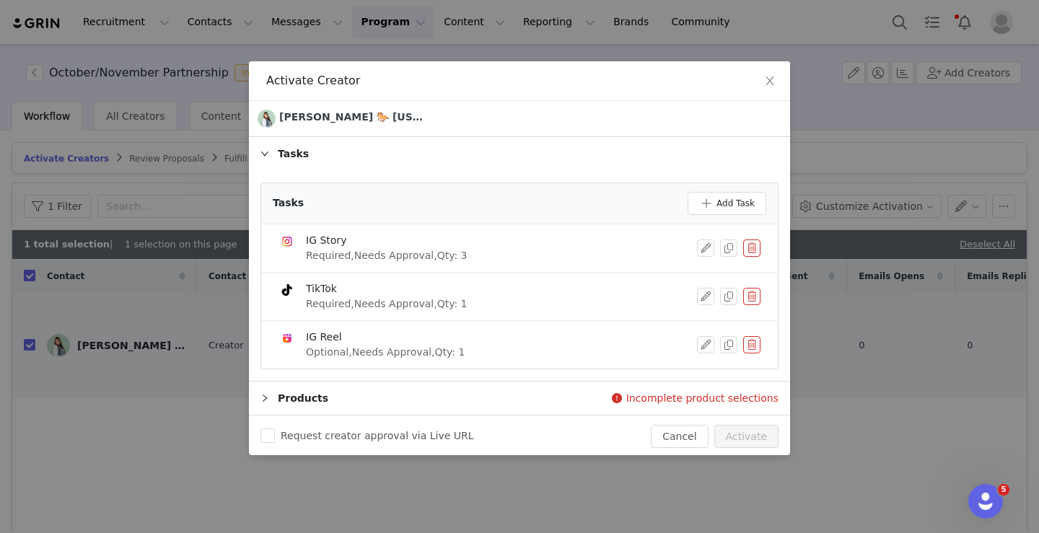
click at [754, 291] on button "button" at bounding box center [751, 296] width 17 height 17
click at [711, 317] on button "Delete" at bounding box center [700, 320] width 56 height 23
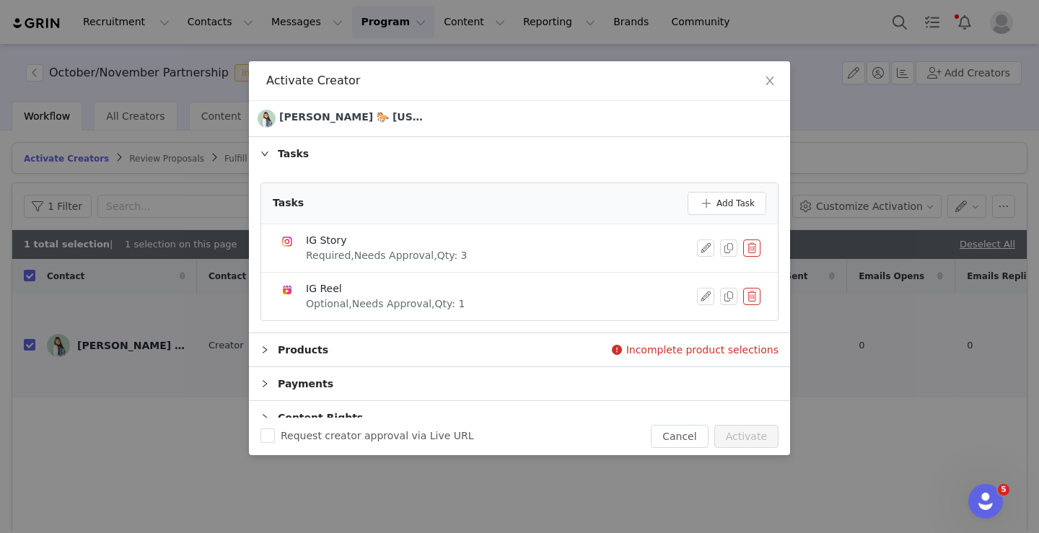
click at [750, 246] on button "button" at bounding box center [751, 248] width 17 height 17
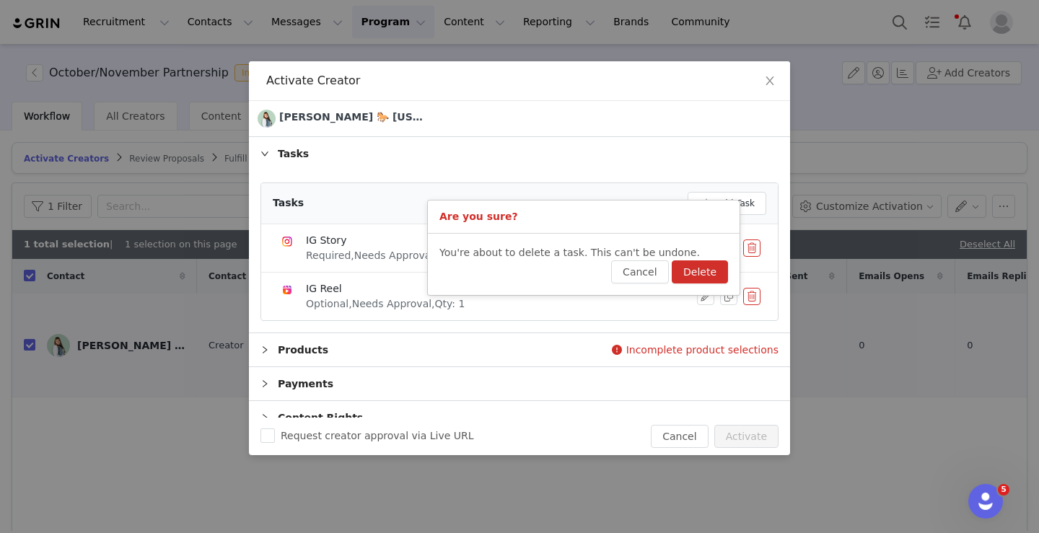
click at [701, 275] on button "Delete" at bounding box center [700, 271] width 56 height 23
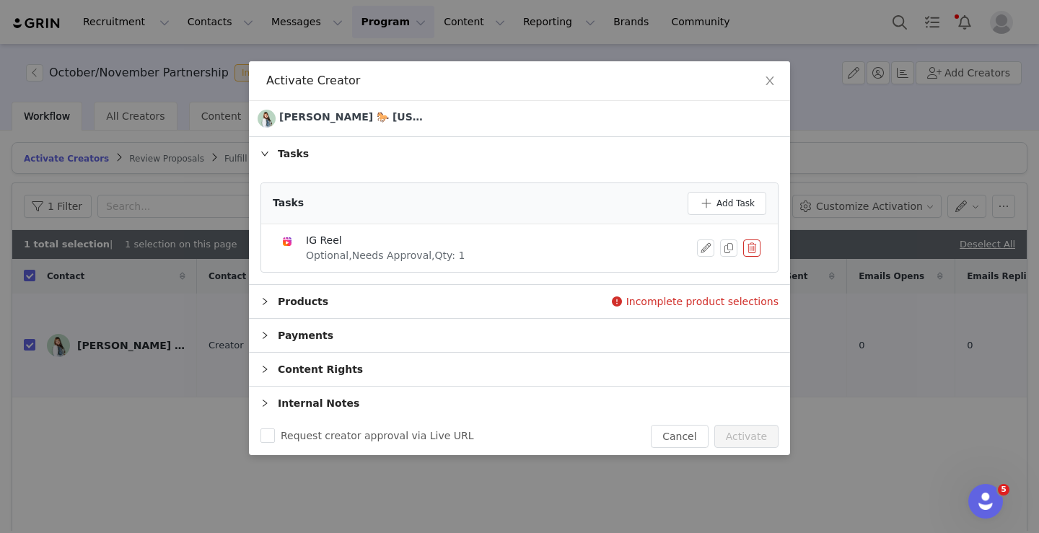
click at [436, 312] on div "Products" at bounding box center [519, 301] width 541 height 33
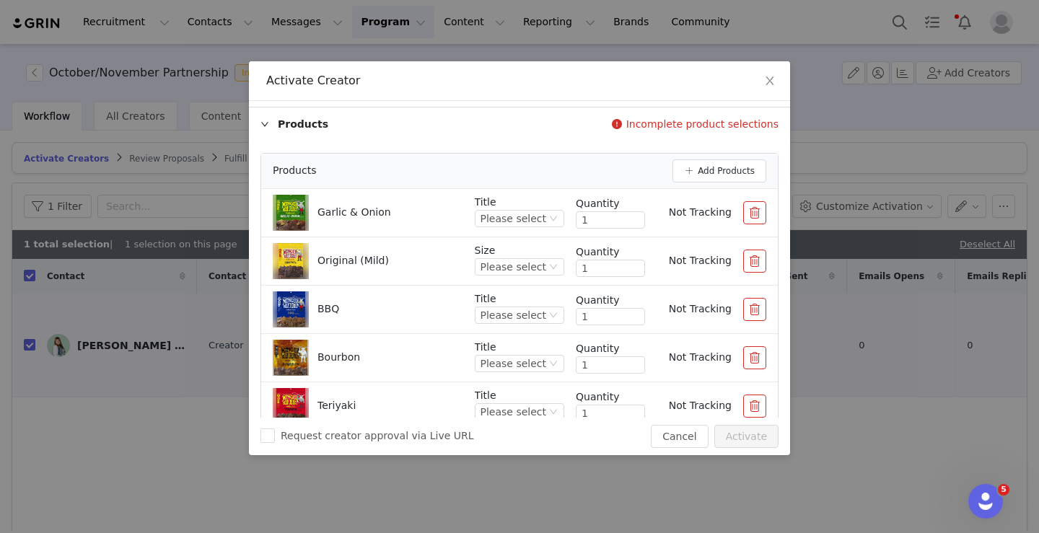
scroll to position [198, 0]
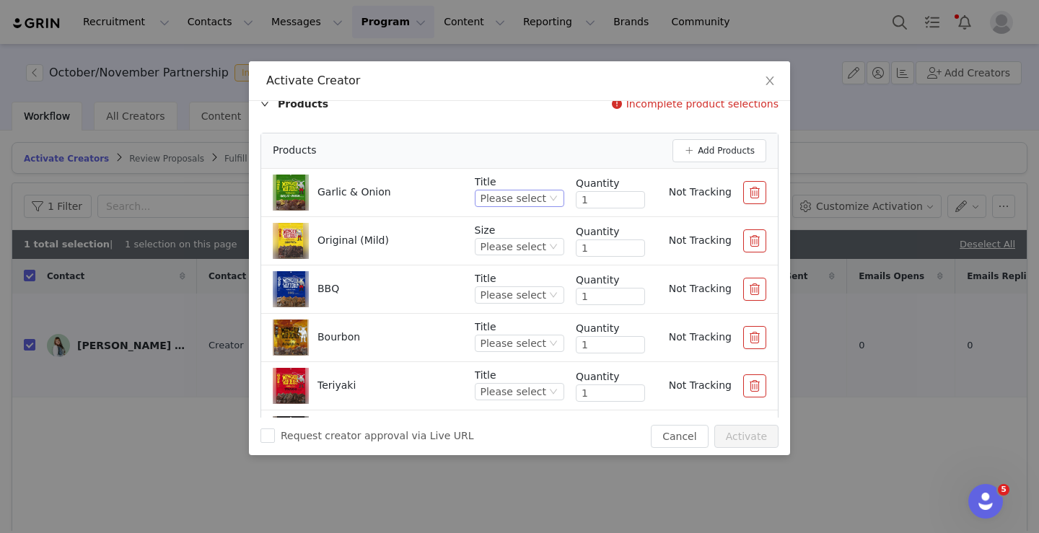
click at [509, 203] on div "Please select" at bounding box center [514, 198] width 66 height 16
click at [509, 242] on li "3.5 OZ" at bounding box center [521, 247] width 85 height 23
click at [504, 242] on div "Please select" at bounding box center [514, 247] width 66 height 16
click at [499, 316] on li "3.5 OZ" at bounding box center [521, 318] width 85 height 23
click at [499, 298] on div "Please select" at bounding box center [514, 295] width 66 height 16
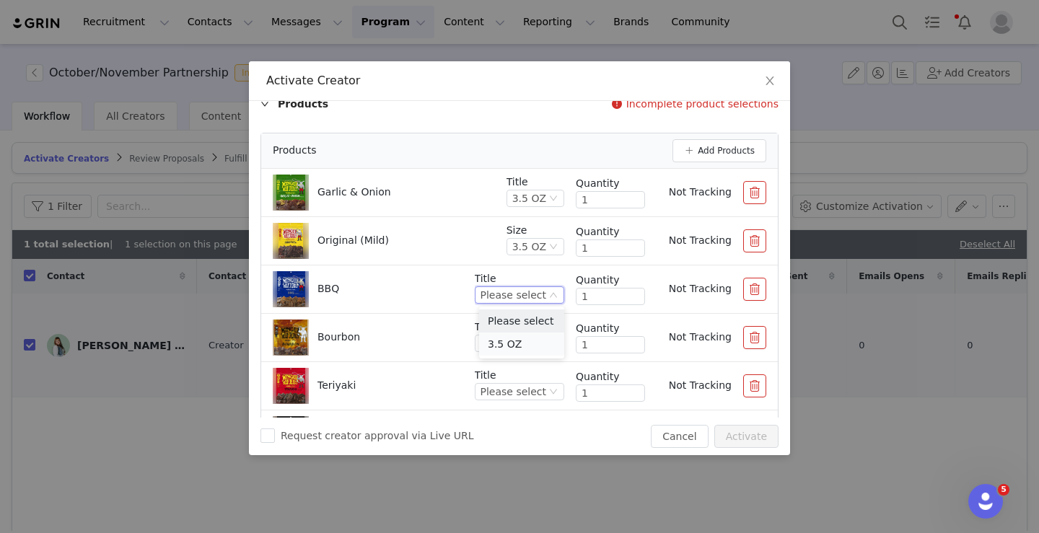
click at [499, 333] on li "3.5 OZ" at bounding box center [521, 344] width 85 height 23
click at [501, 341] on div "Please select" at bounding box center [514, 343] width 66 height 16
click at [501, 393] on li "1.75 oz" at bounding box center [521, 392] width 85 height 23
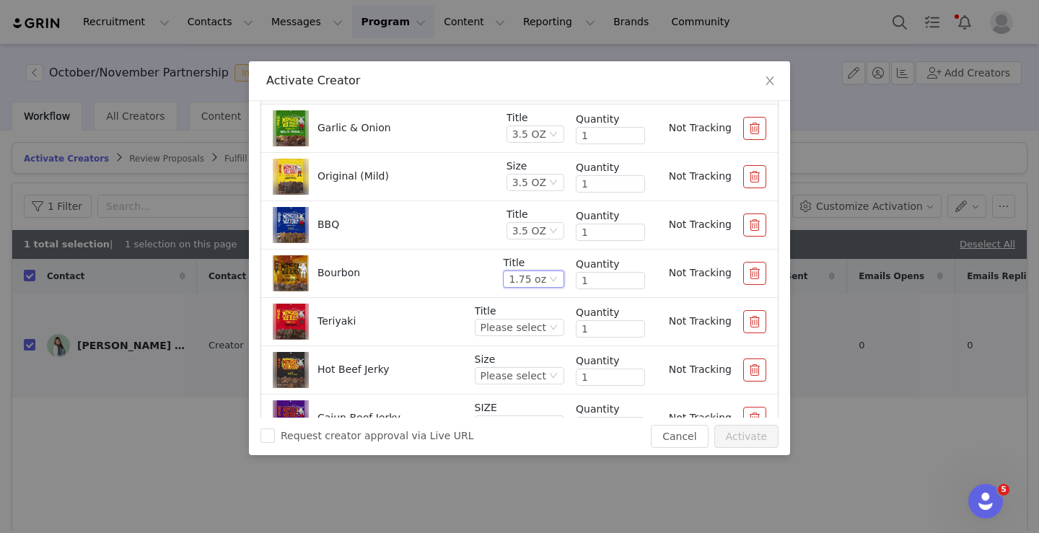
scroll to position [286, 0]
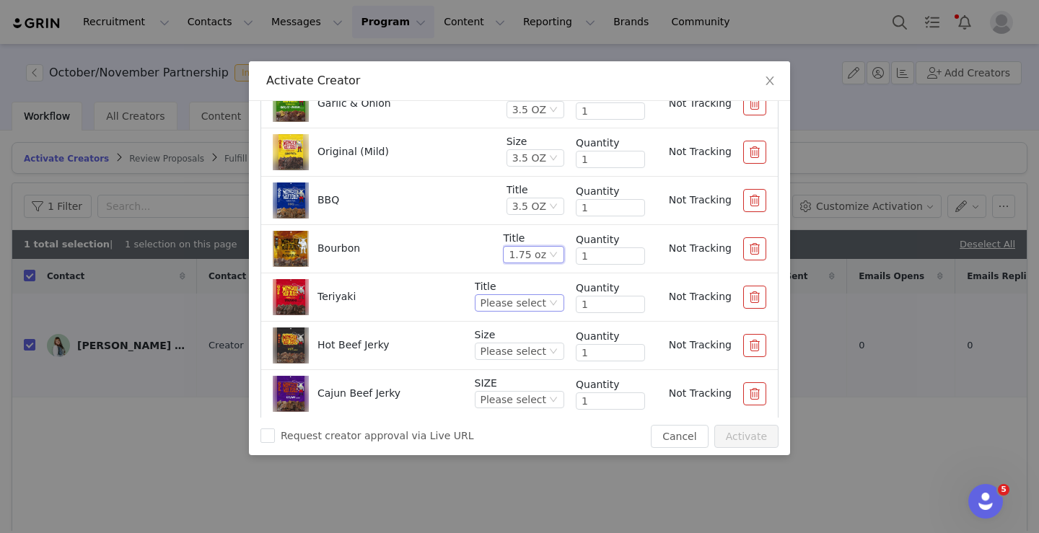
click at [490, 304] on div "Please select" at bounding box center [514, 303] width 66 height 16
click at [501, 352] on li "3.5 OZ" at bounding box center [521, 352] width 85 height 23
click at [758, 347] on button "button" at bounding box center [754, 345] width 23 height 23
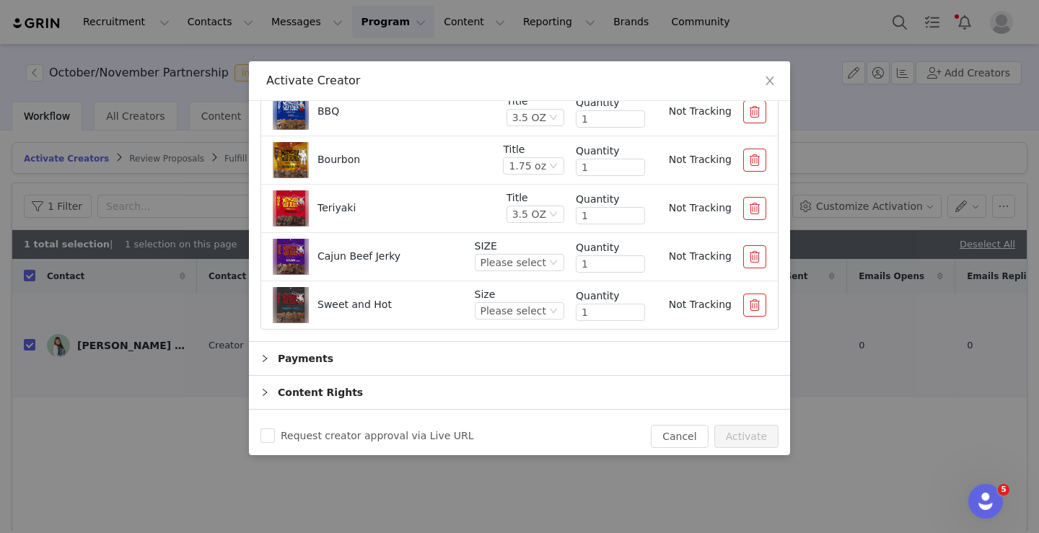
scroll to position [374, 0]
click at [522, 268] on div "Please select" at bounding box center [514, 264] width 66 height 16
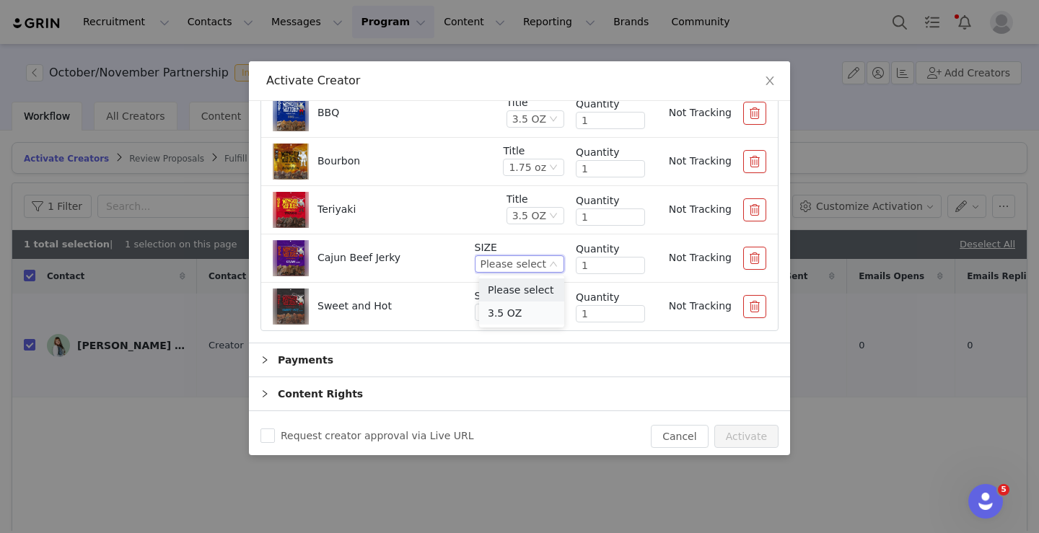
click at [503, 312] on li "3.5 OZ" at bounding box center [521, 313] width 85 height 23
click at [503, 308] on div "Please select" at bounding box center [514, 312] width 66 height 16
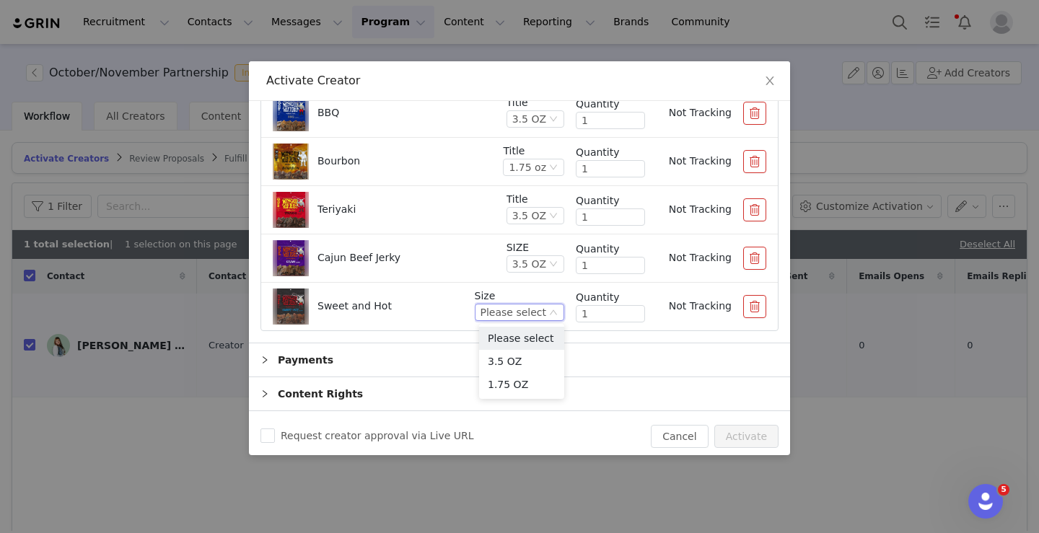
click at [762, 308] on button "button" at bounding box center [754, 306] width 23 height 23
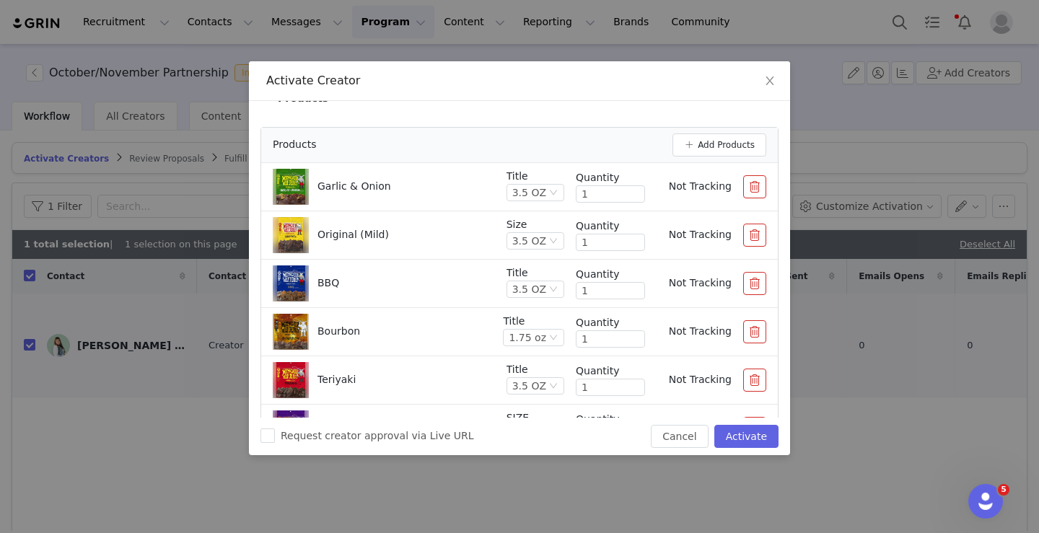
scroll to position [203, 0]
click at [735, 145] on button "Add Products" at bounding box center [719, 145] width 94 height 23
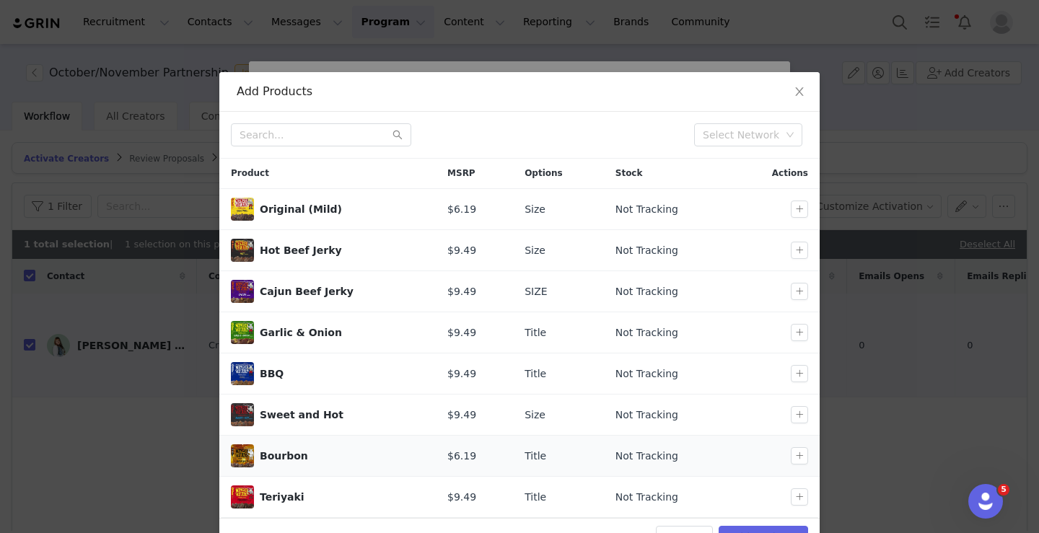
scroll to position [40, 0]
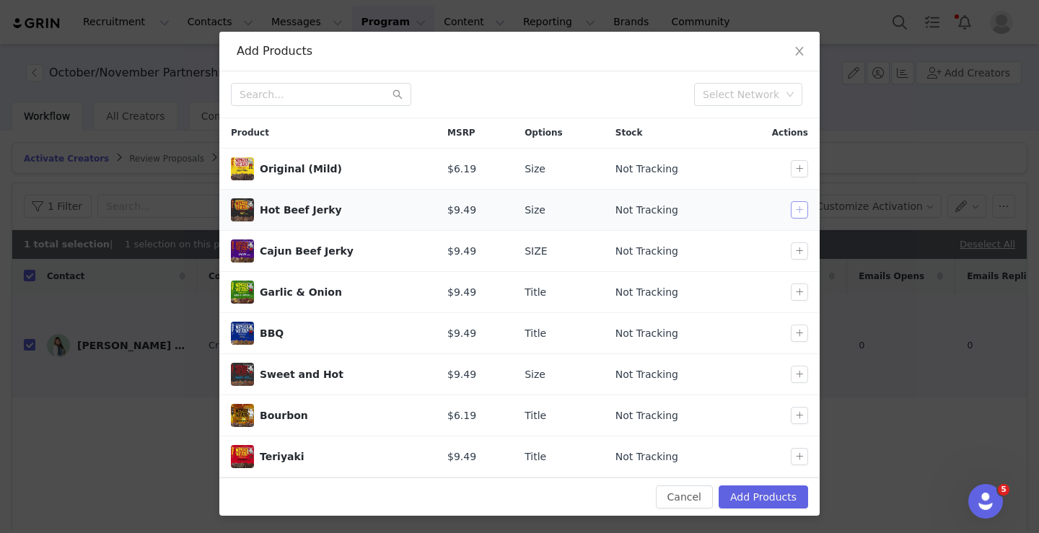
click at [802, 203] on button "button" at bounding box center [799, 209] width 17 height 17
click at [737, 501] on button "Add Products" at bounding box center [763, 497] width 89 height 23
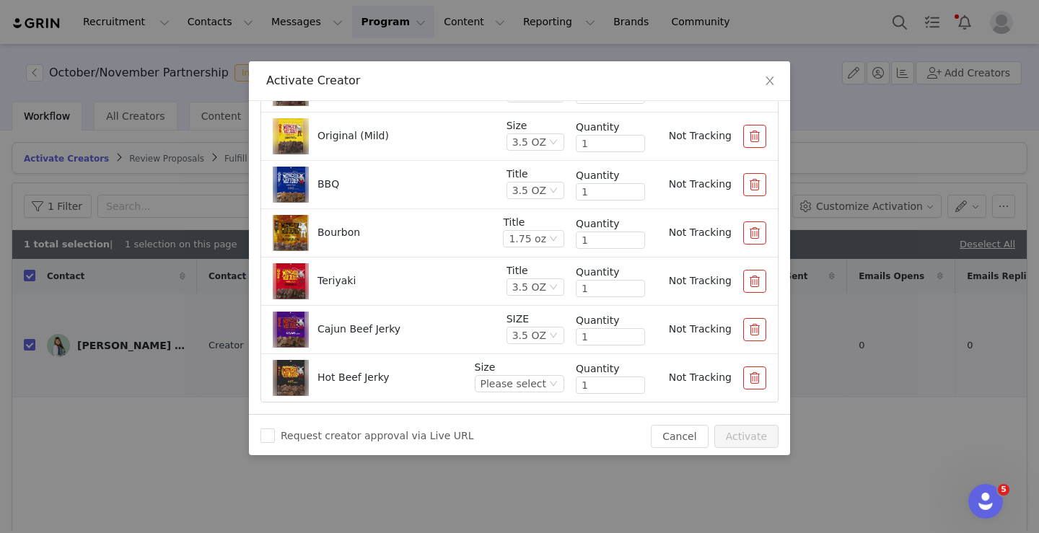
scroll to position [401, 0]
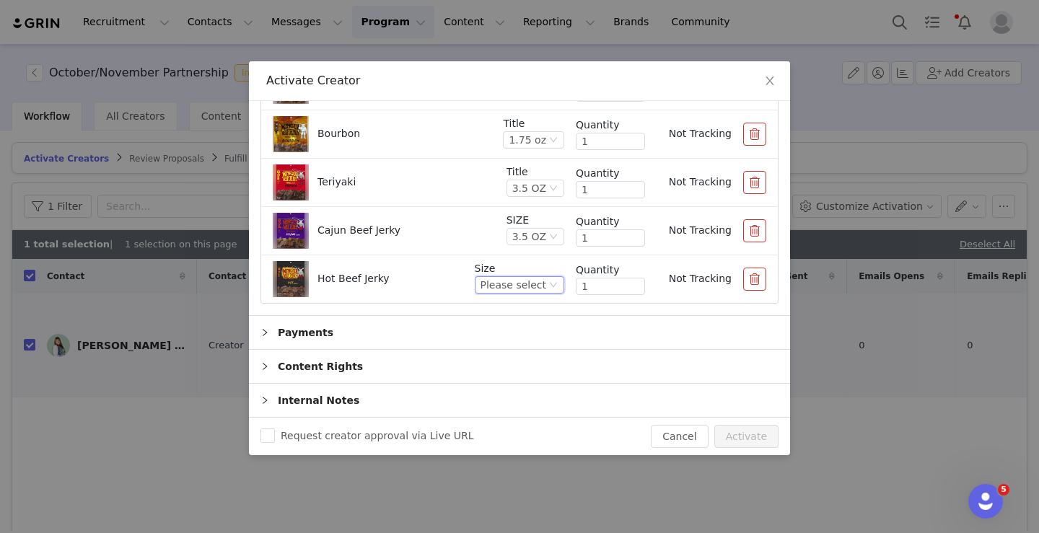
click at [517, 291] on div "Please select" at bounding box center [514, 285] width 66 height 16
click at [517, 326] on li "3.5 OZ" at bounding box center [521, 334] width 85 height 23
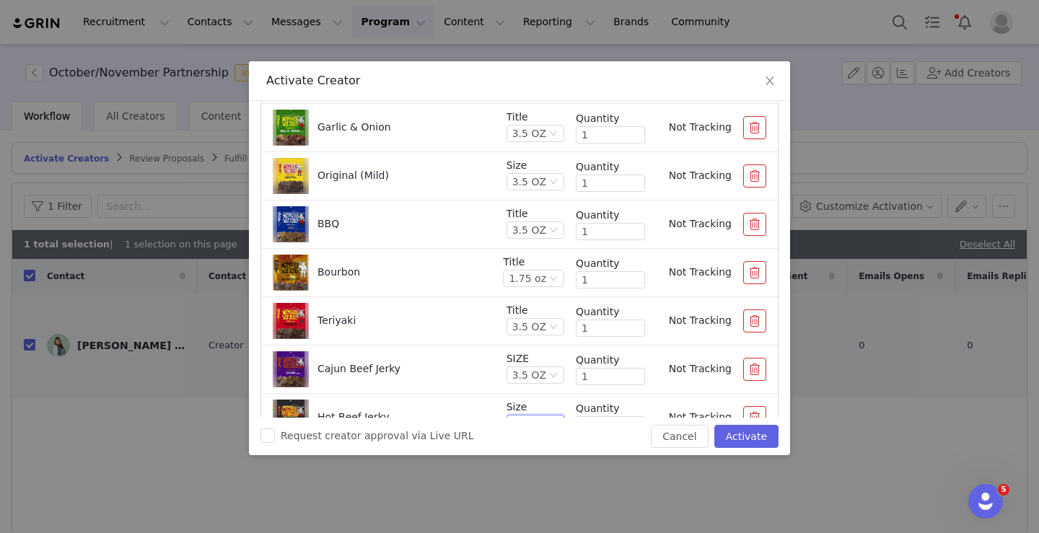
scroll to position [253, 0]
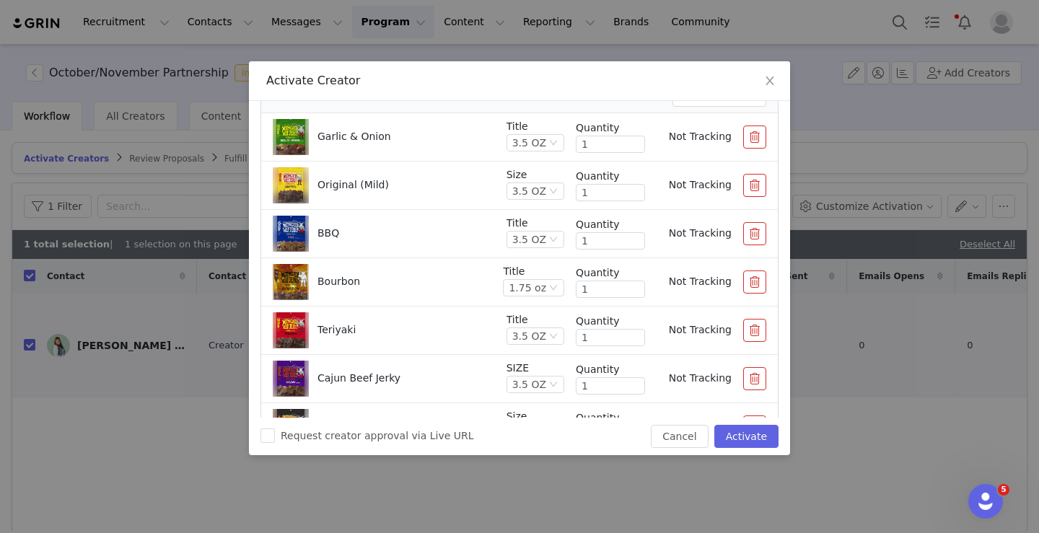
click at [755, 233] on button "button" at bounding box center [754, 233] width 23 height 23
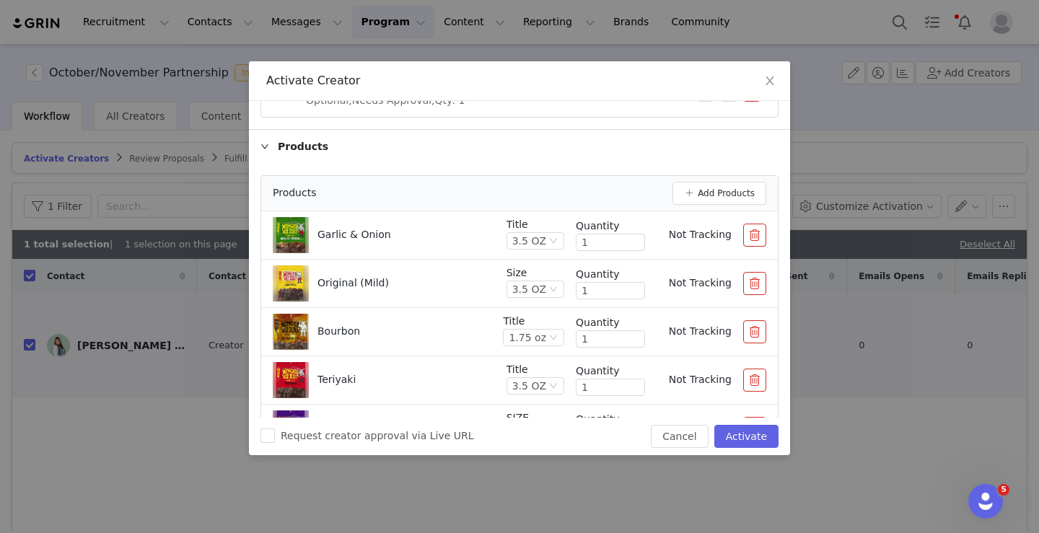
scroll to position [353, 0]
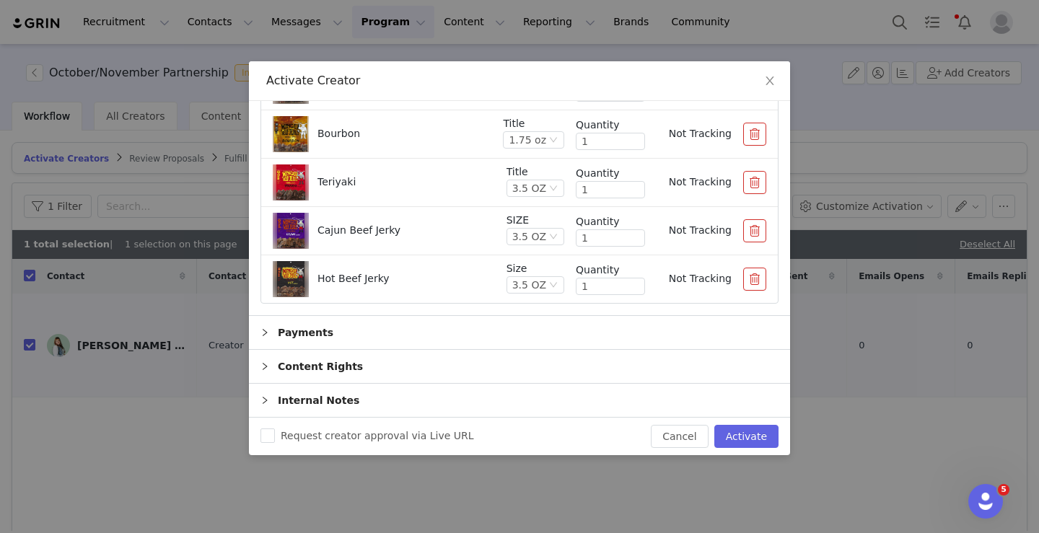
click at [488, 337] on div "Payments" at bounding box center [519, 332] width 541 height 33
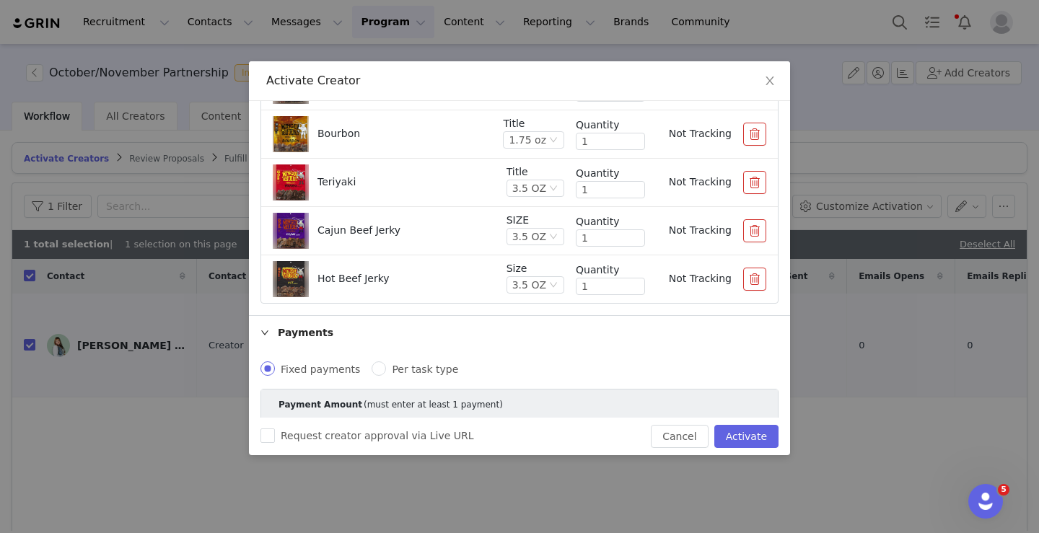
scroll to position [518, 0]
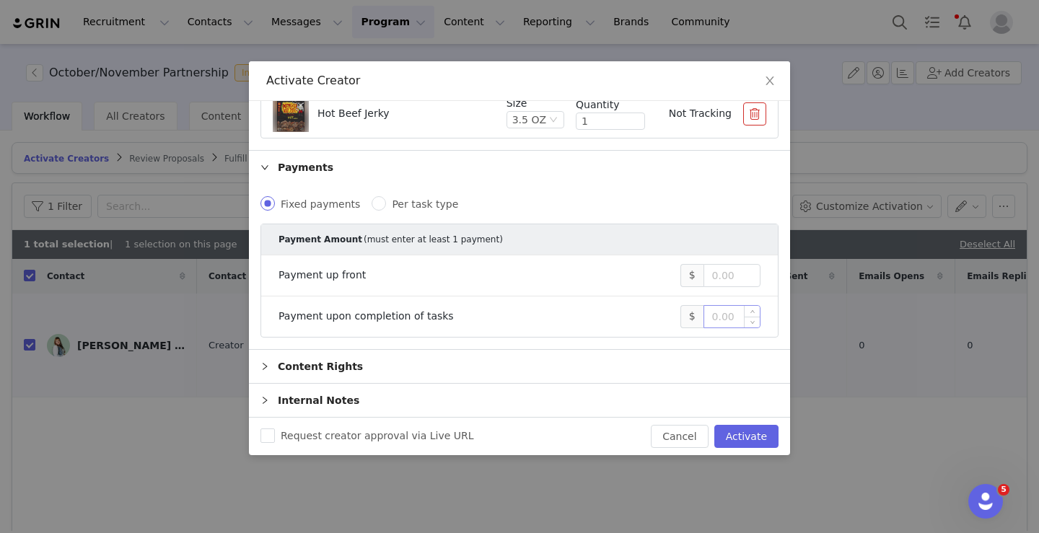
click at [734, 317] on input at bounding box center [732, 317] width 56 height 22
type input "800"
click at [355, 371] on div "Content Rights" at bounding box center [519, 366] width 541 height 33
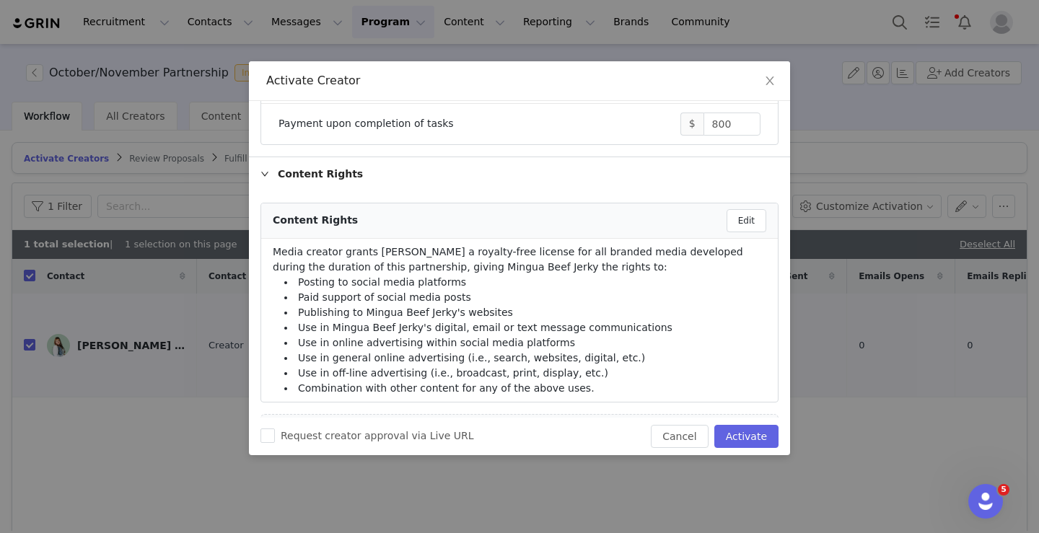
scroll to position [717, 0]
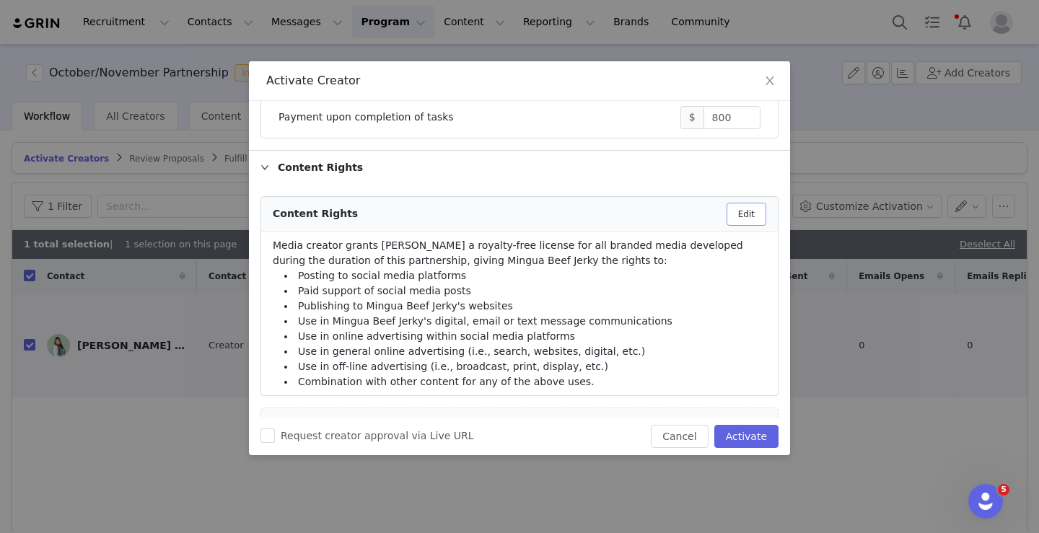
click at [732, 219] on button "Edit" at bounding box center [747, 214] width 40 height 23
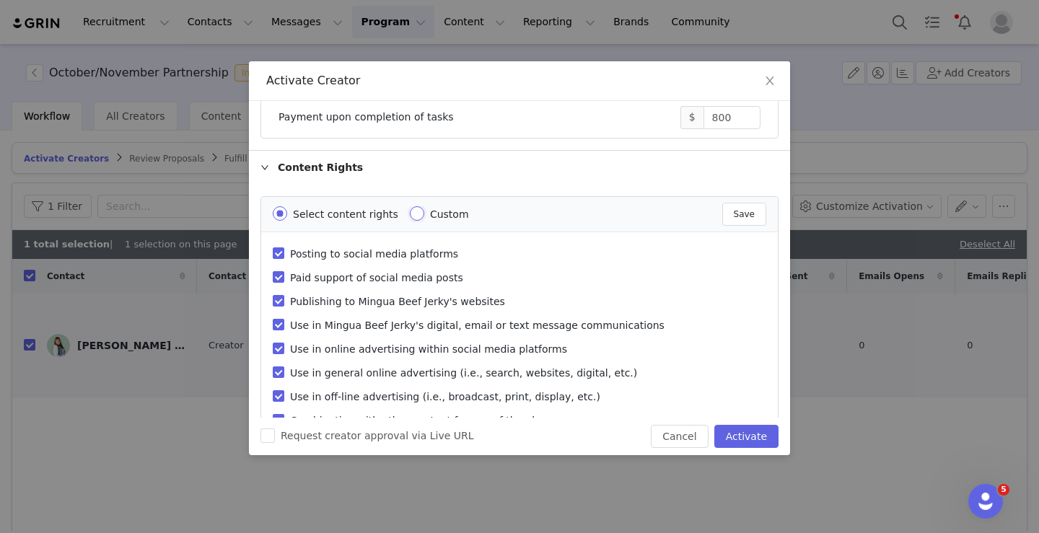
click at [410, 213] on input "Custom" at bounding box center [417, 213] width 14 height 14
radio input "true"
radio input "false"
radio input "true"
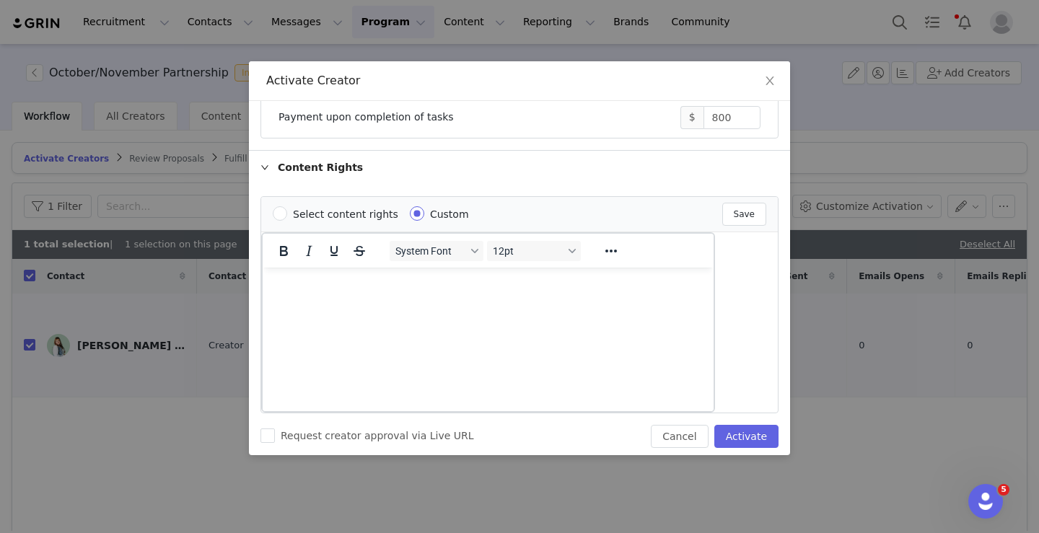
scroll to position [0, 0]
click at [740, 207] on button "Save" at bounding box center [744, 214] width 44 height 23
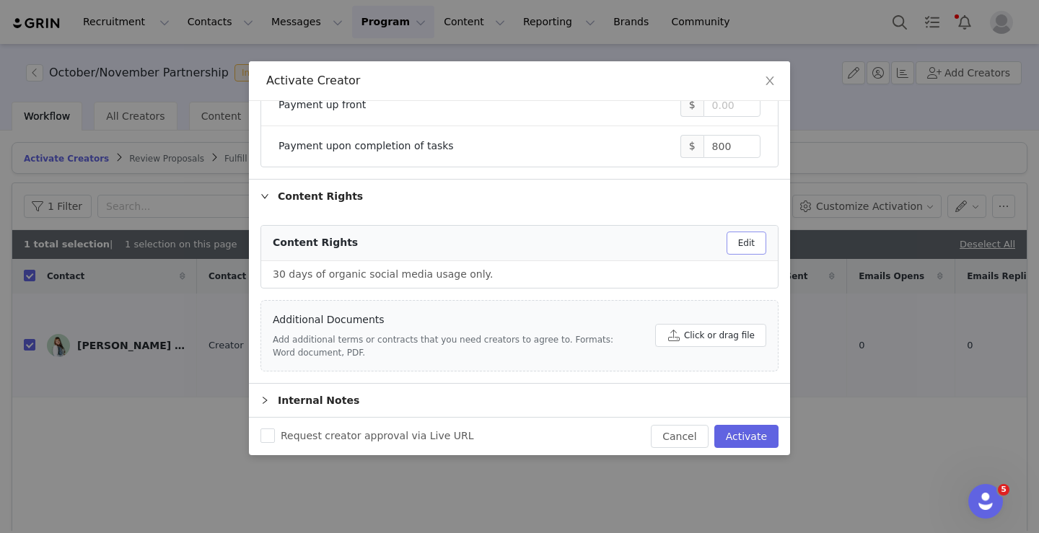
scroll to position [688, 0]
click at [267, 434] on input "Request creator approval via Live URL" at bounding box center [267, 436] width 14 height 14
checkbox input "true"
click at [754, 437] on button "Activate" at bounding box center [746, 436] width 64 height 23
checkbox input "false"
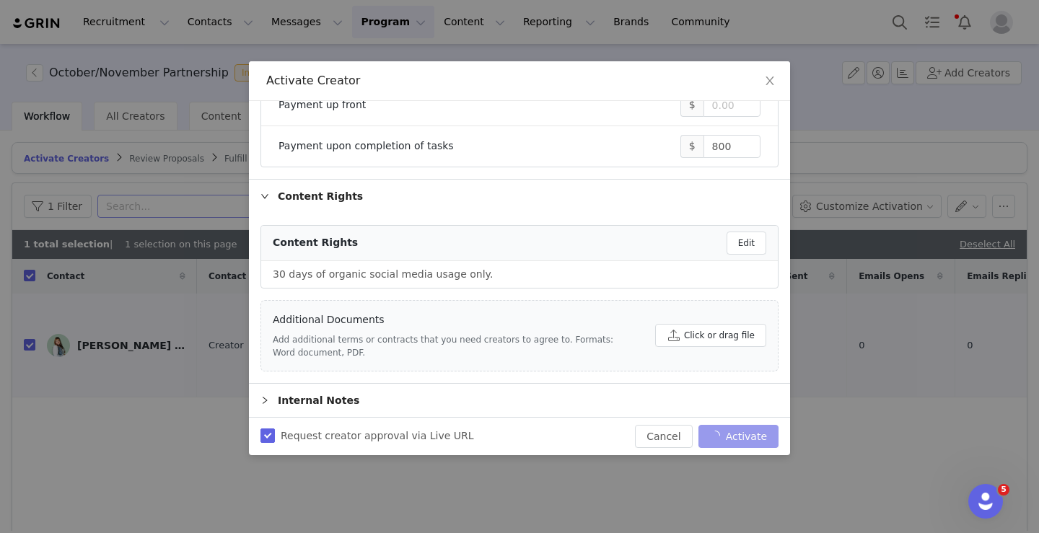
checkbox input "false"
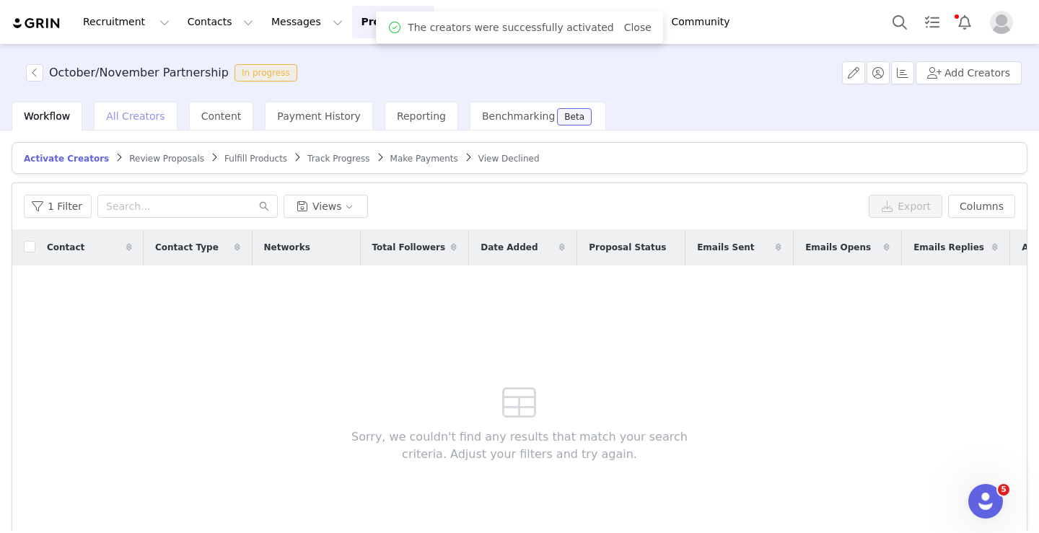
click at [130, 118] on span "All Creators" at bounding box center [135, 116] width 58 height 12
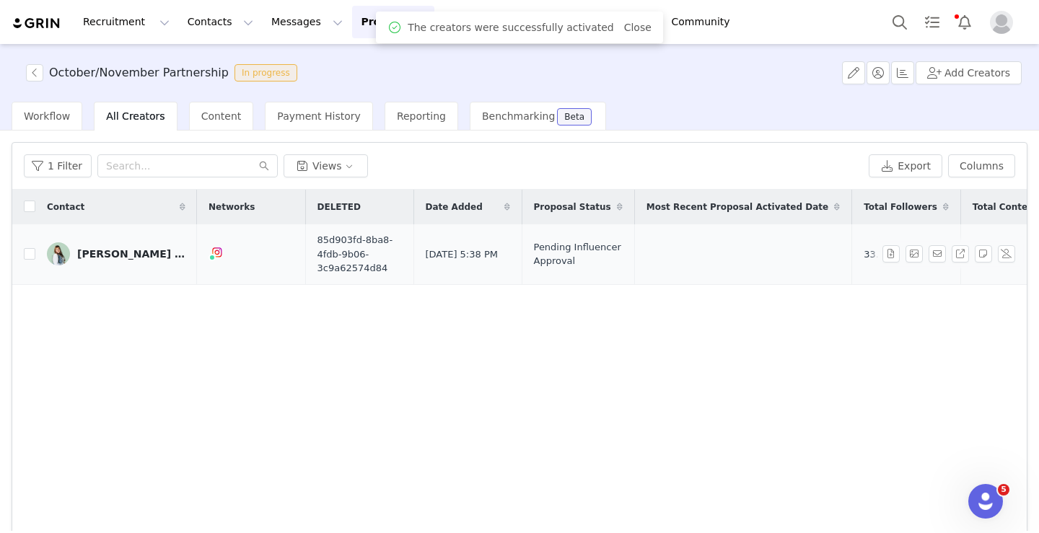
click at [102, 270] on td "[PERSON_NAME] 🐎 [US_STATE] Creator" at bounding box center [116, 254] width 162 height 60
click at [102, 261] on link "[PERSON_NAME] 🐎 [US_STATE] Creator" at bounding box center [116, 253] width 139 height 23
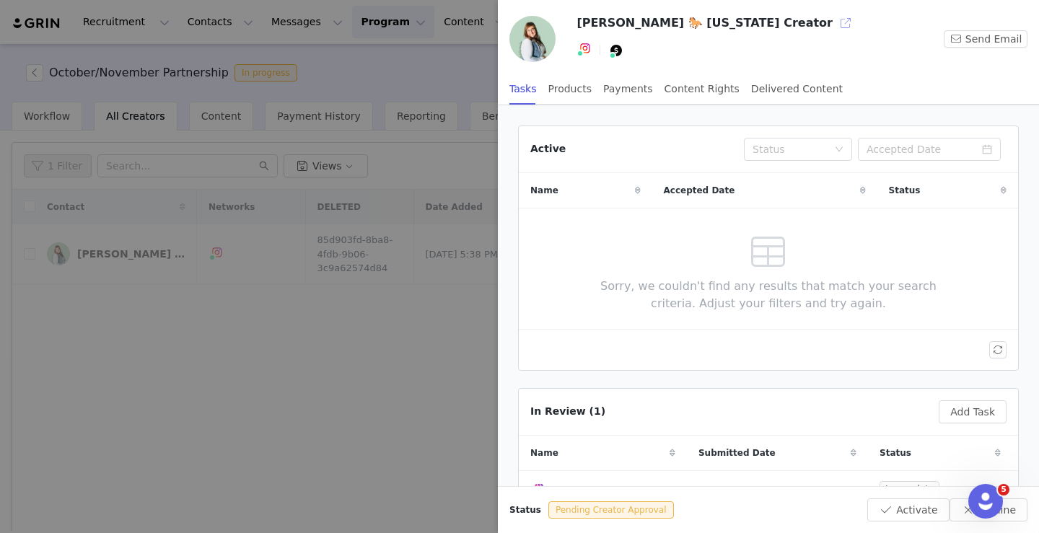
click at [834, 15] on button "button" at bounding box center [845, 23] width 23 height 23
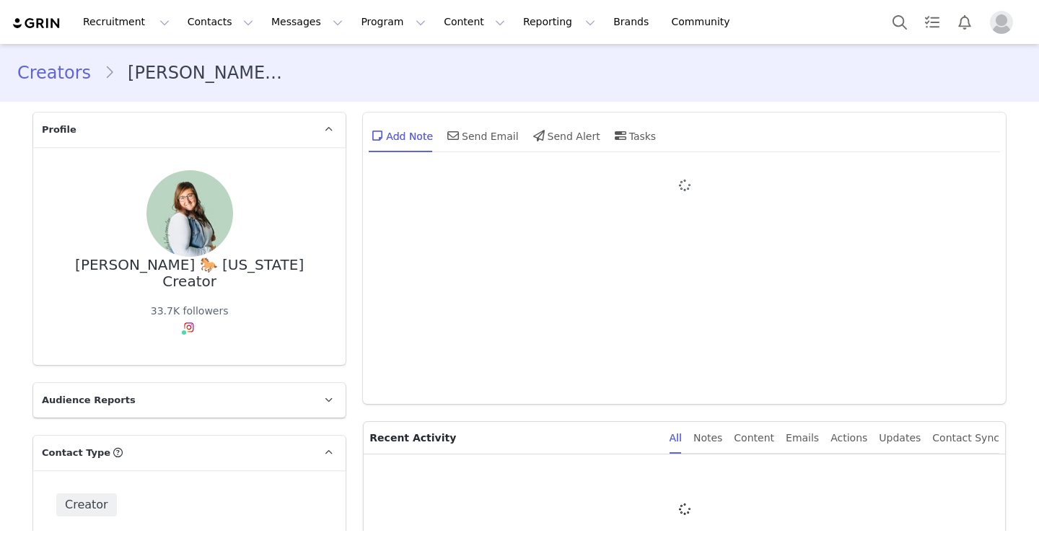
type input "+1 ([GEOGRAPHIC_DATA])"
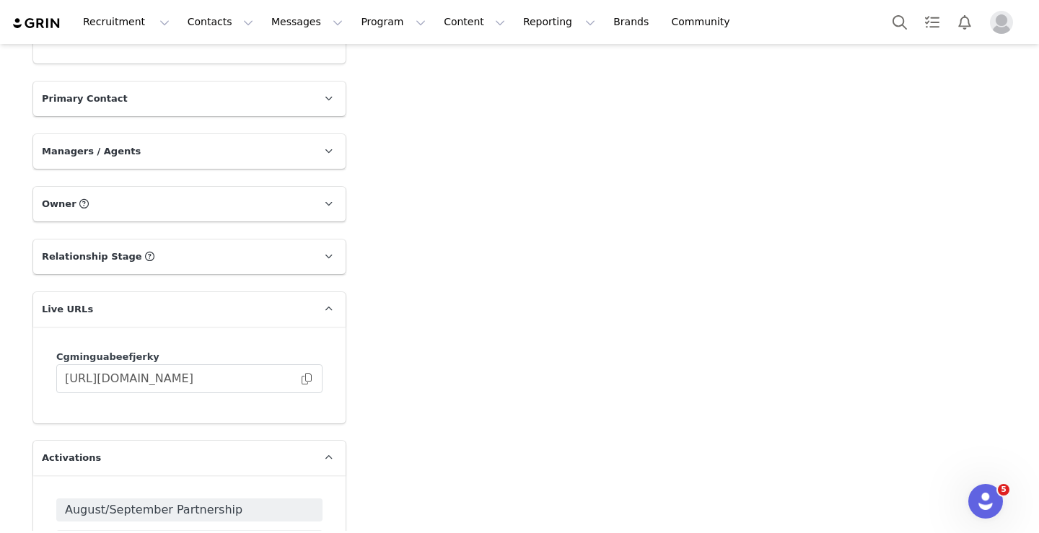
scroll to position [2045, 0]
click at [315, 363] on input "[URL][DOMAIN_NAME]" at bounding box center [189, 377] width 266 height 29
click at [306, 377] on span at bounding box center [306, 377] width 14 height 0
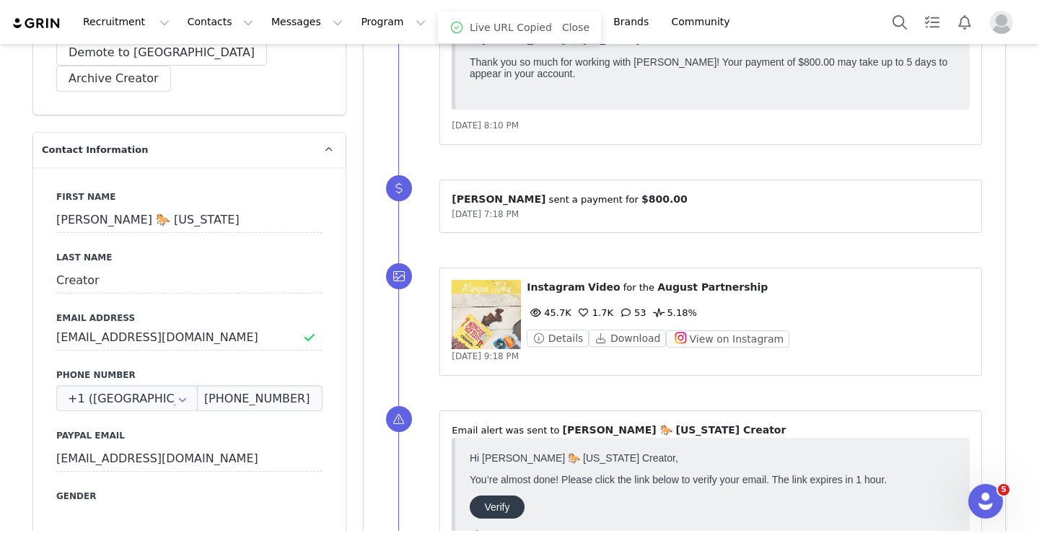
scroll to position [0, 0]
